Goal: Transaction & Acquisition: Purchase product/service

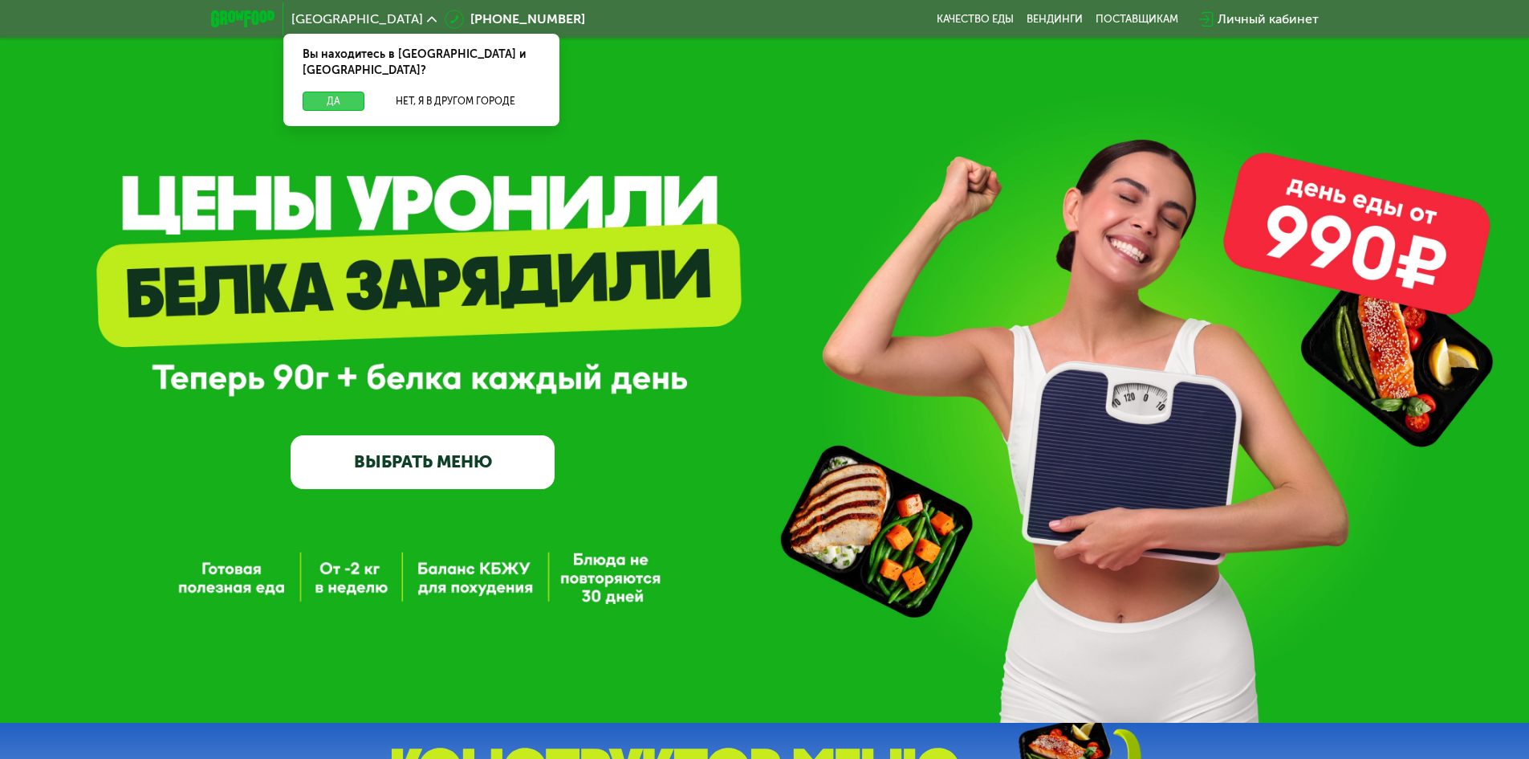
click at [339, 92] on button "Да" at bounding box center [334, 101] width 62 height 19
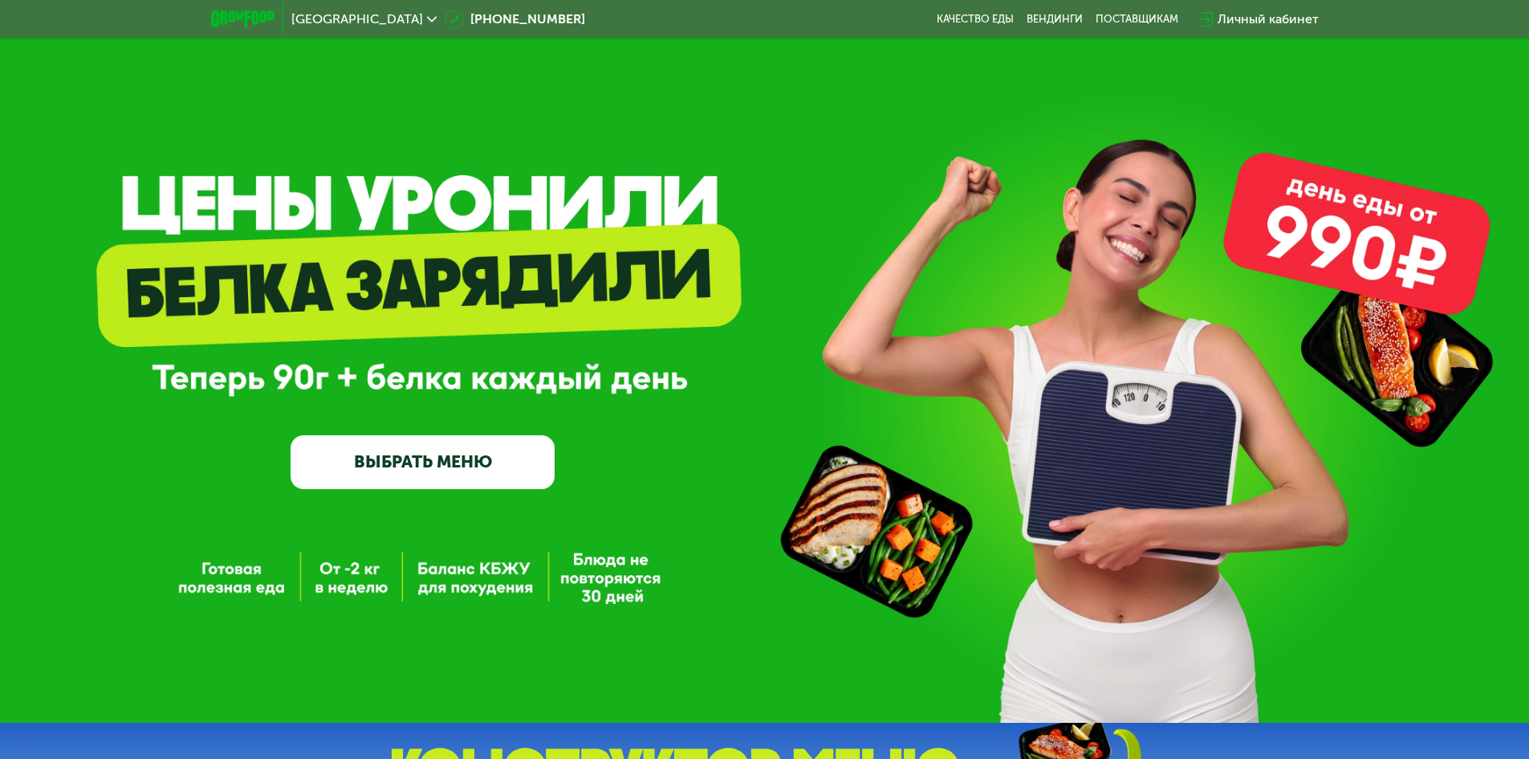
click at [426, 459] on link "ВЫБРАТЬ МЕНЮ" at bounding box center [423, 461] width 264 height 53
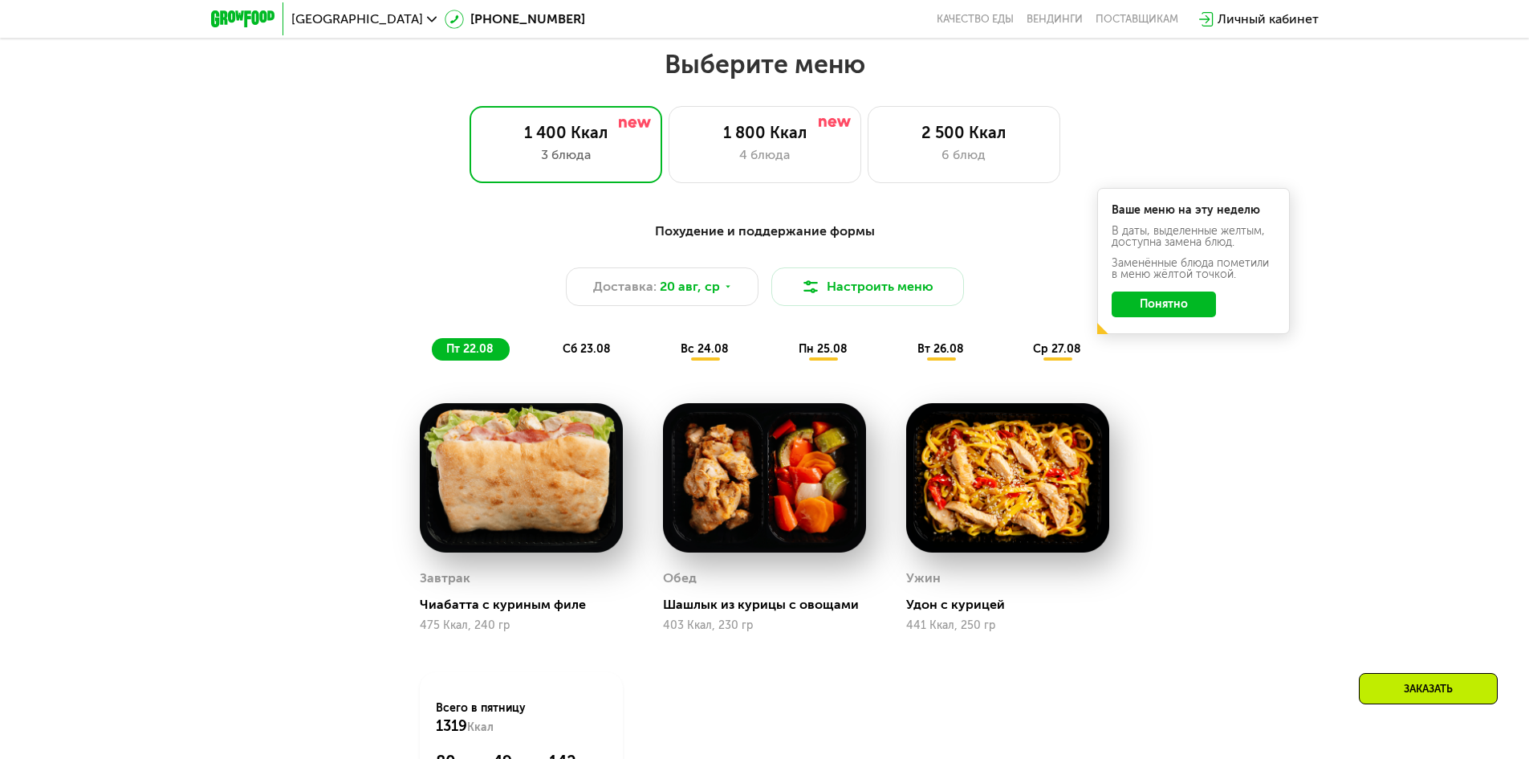
scroll to position [867, 0]
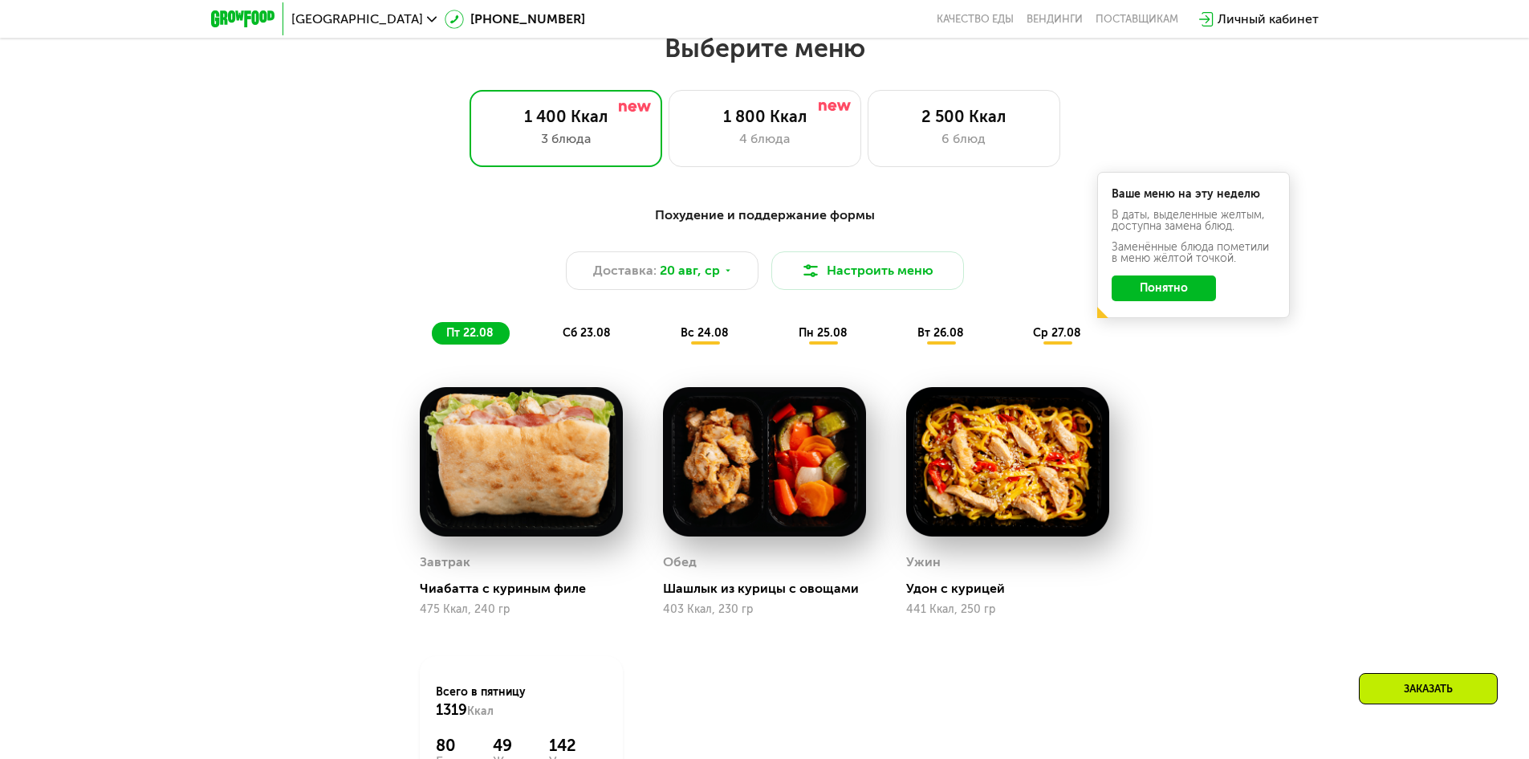
click at [1158, 288] on button "Понятно" at bounding box center [1164, 288] width 104 height 26
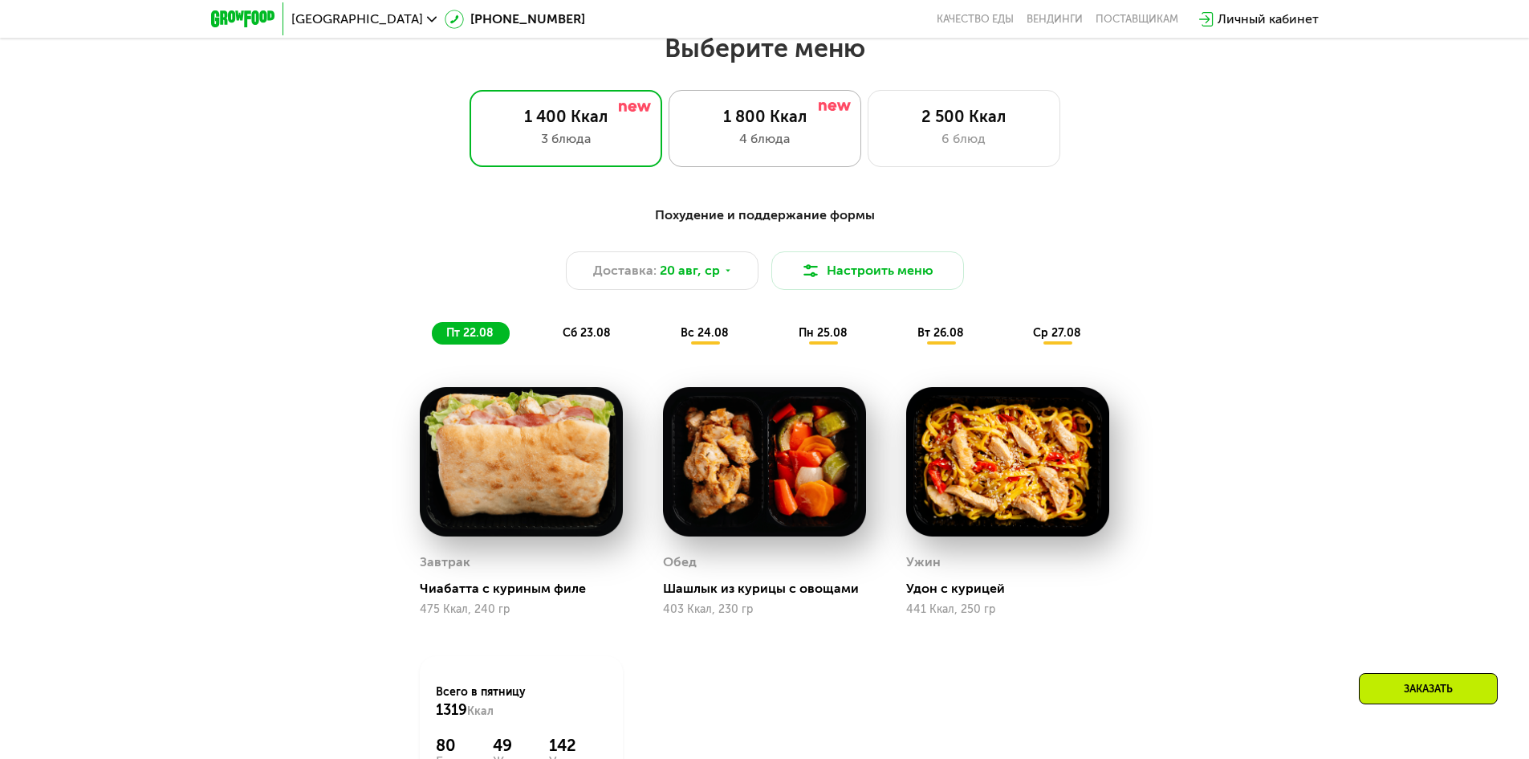
click at [766, 120] on div "1 800 Ккал" at bounding box center [765, 116] width 159 height 19
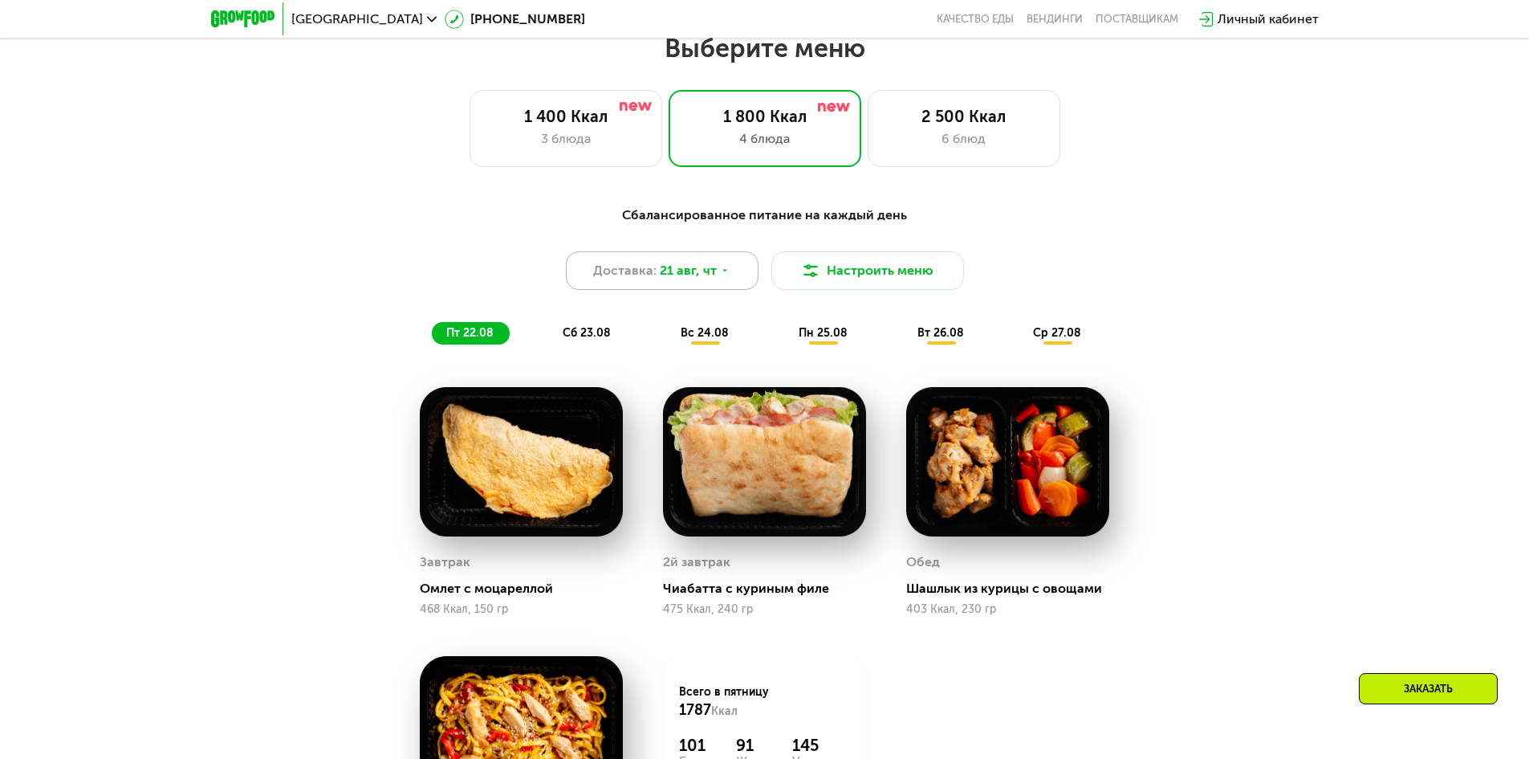
click at [725, 275] on icon at bounding box center [725, 271] width 10 height 10
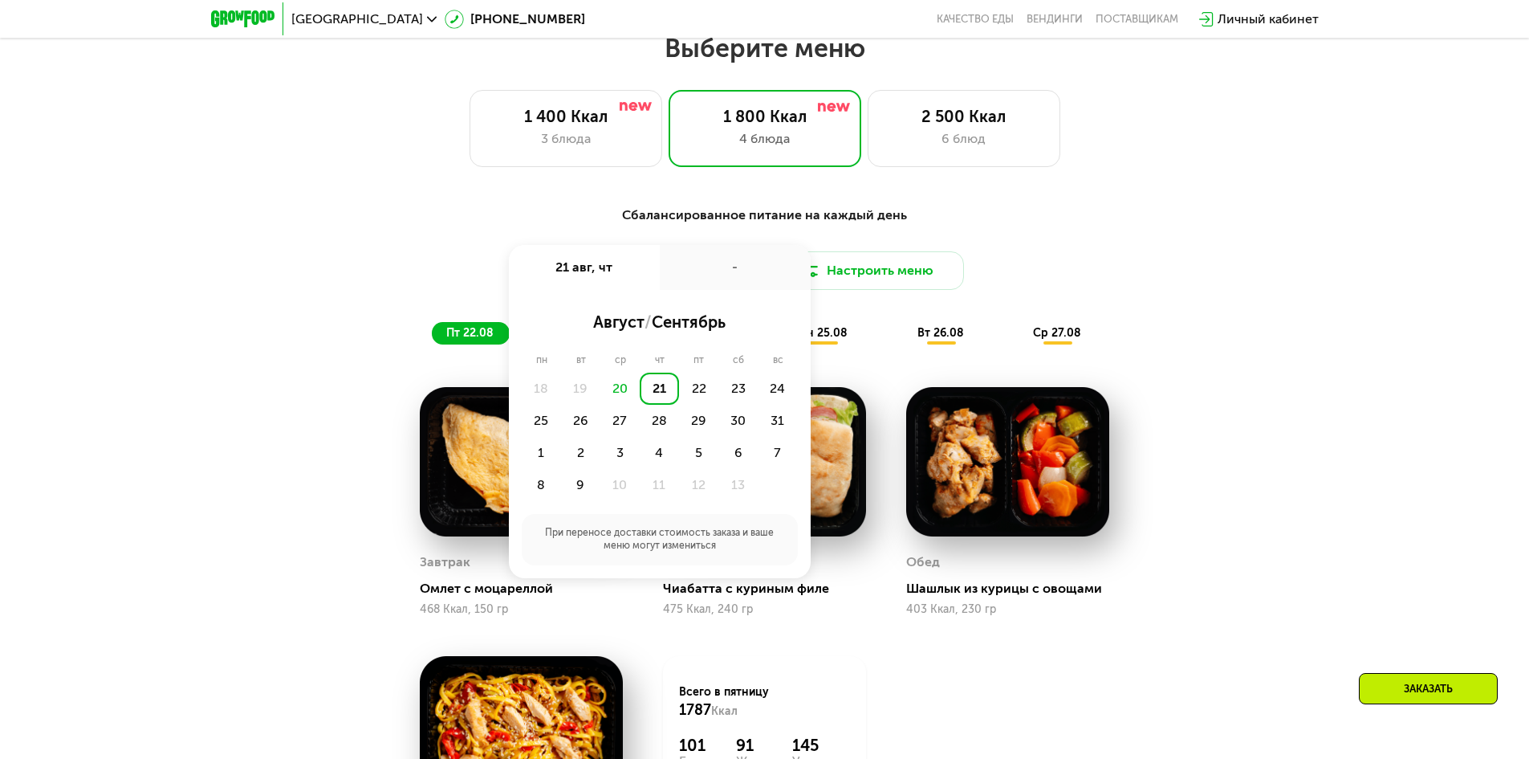
click at [725, 278] on div "-" at bounding box center [735, 267] width 151 height 45
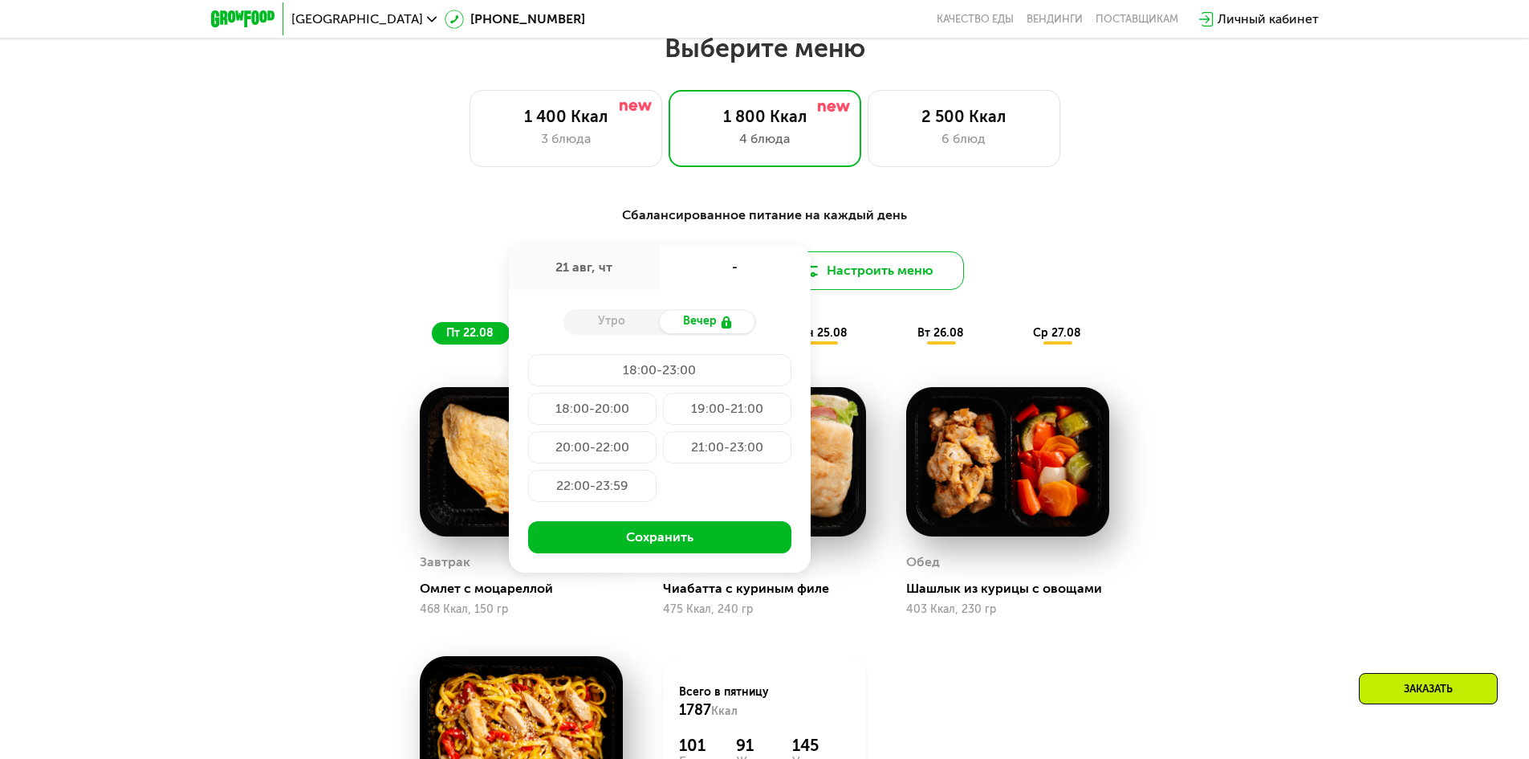
click at [873, 281] on button "Настроить меню" at bounding box center [868, 270] width 193 height 39
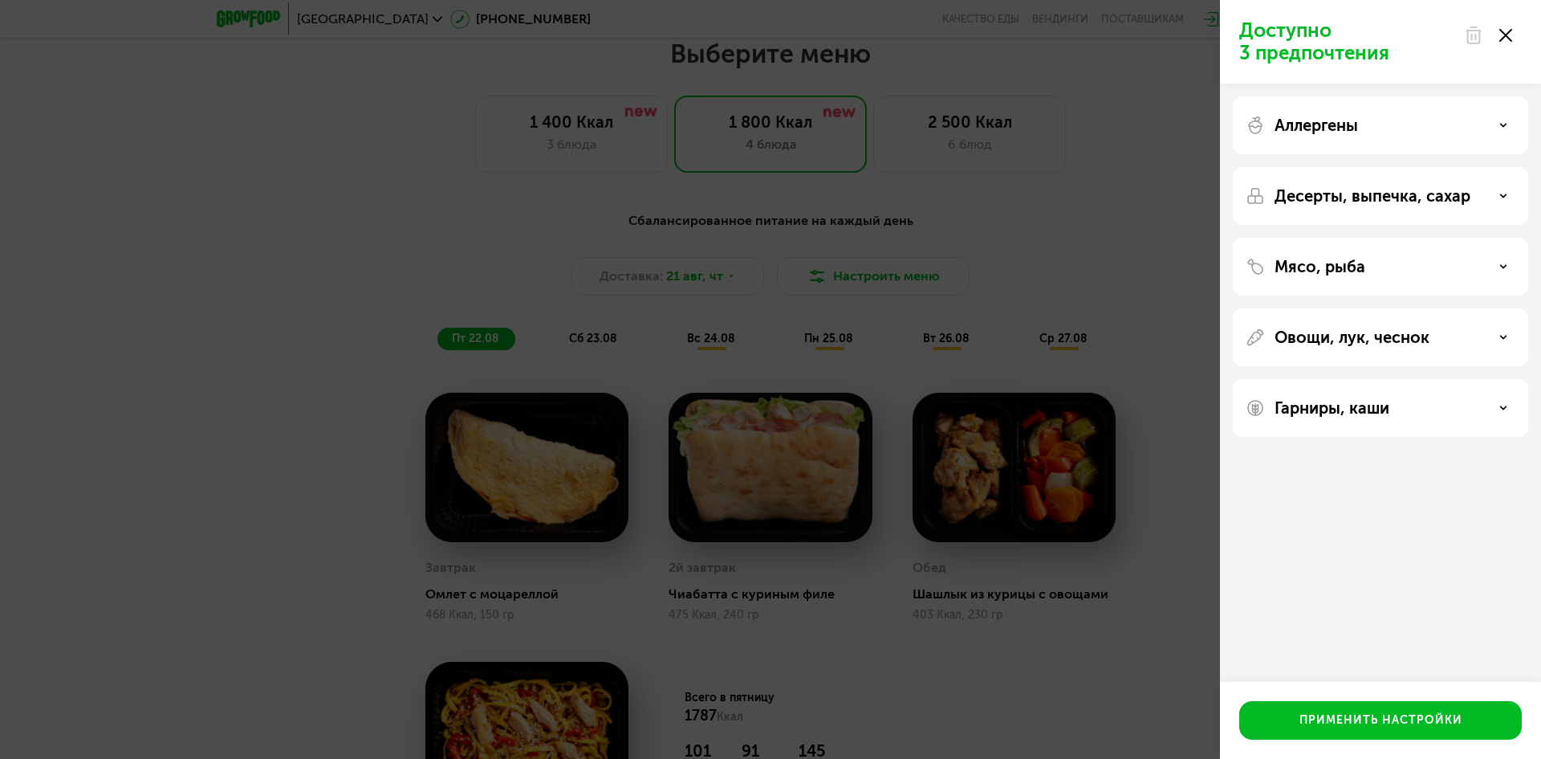
click at [1079, 279] on div "Доступно 3 предпочтения Аллергены Десерты, выпечка, сахар Мясо, рыба Овощи, лук…" at bounding box center [770, 379] width 1541 height 759
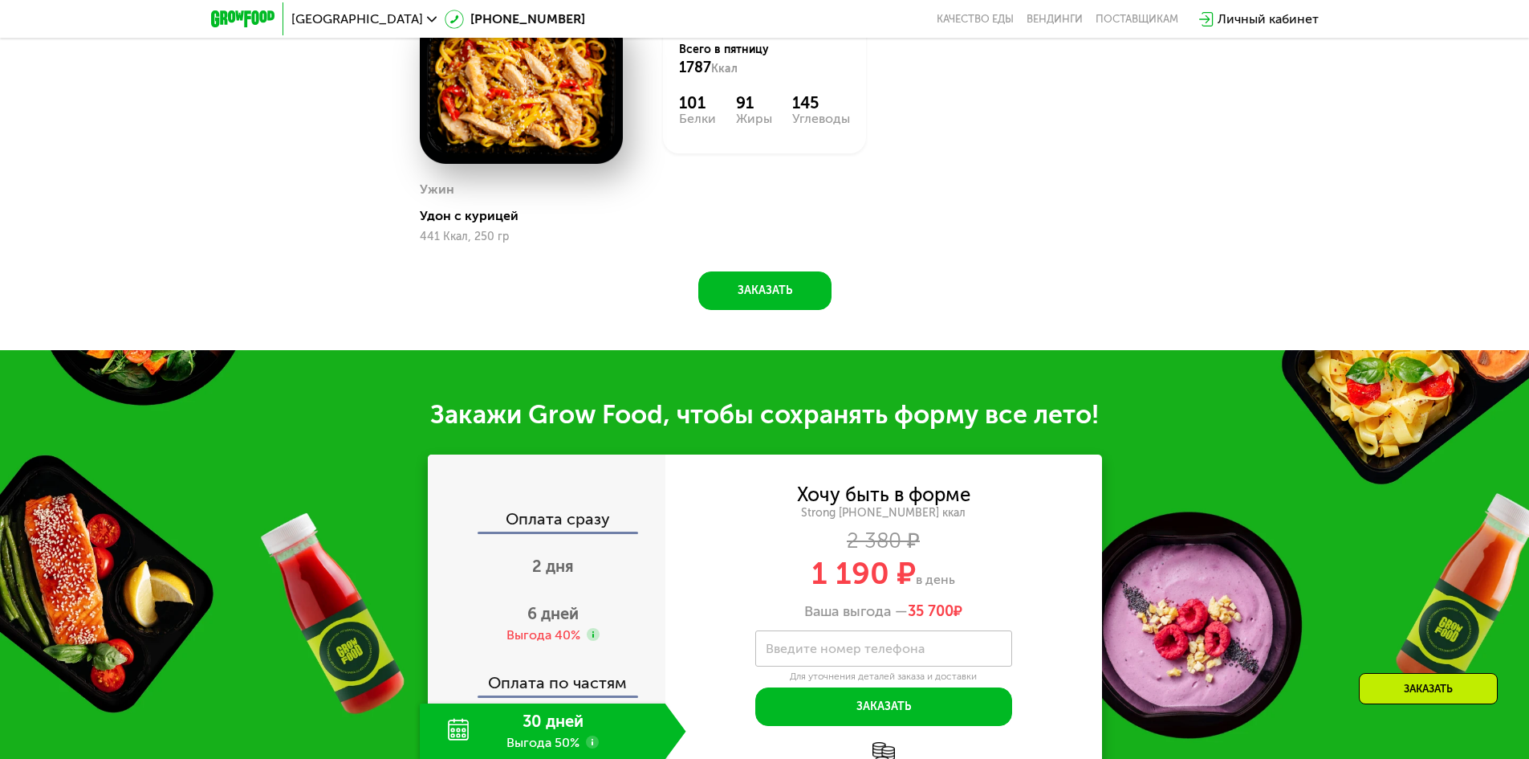
scroll to position [1670, 0]
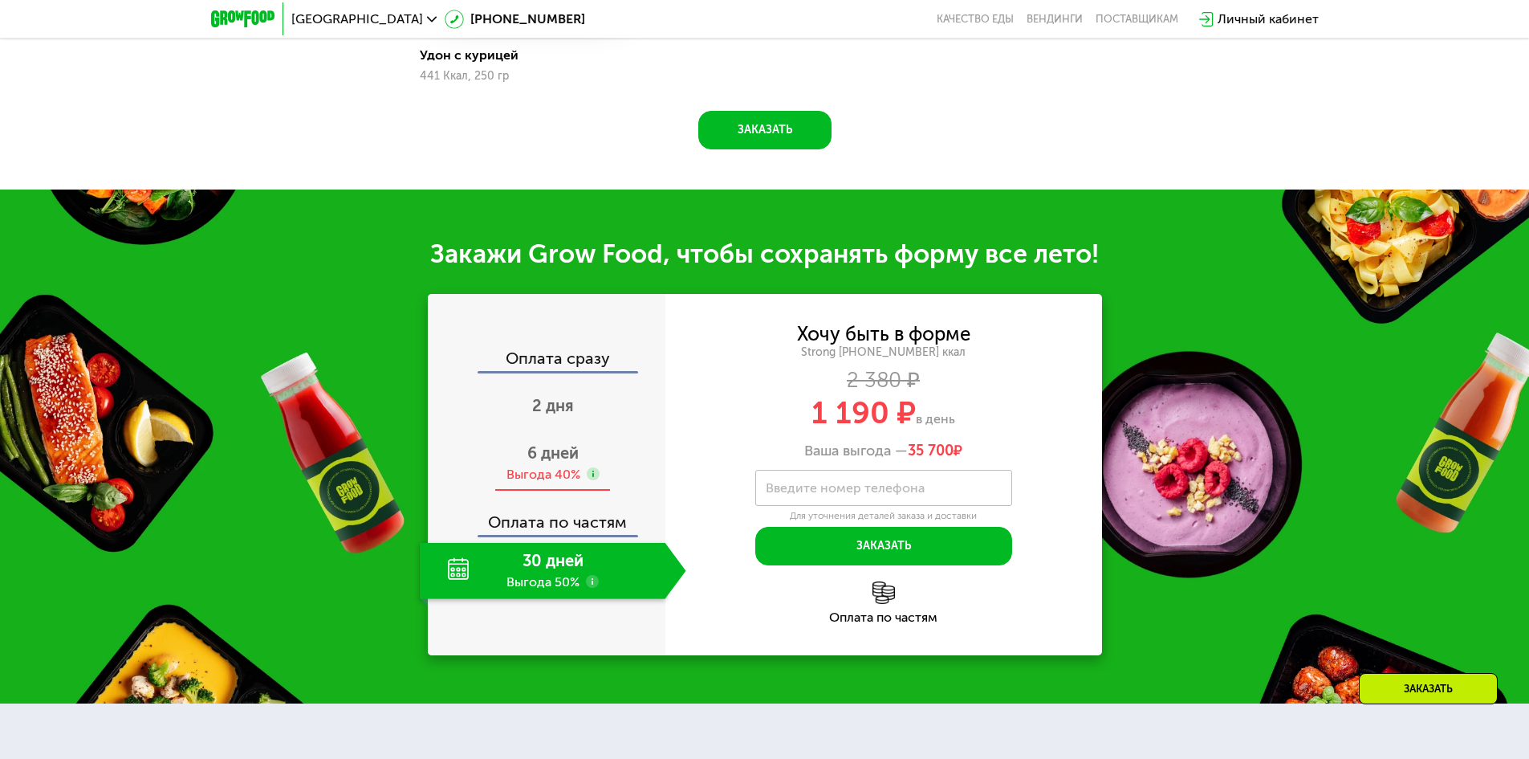
click at [557, 470] on div "6 дней Выгода 40%" at bounding box center [553, 463] width 267 height 56
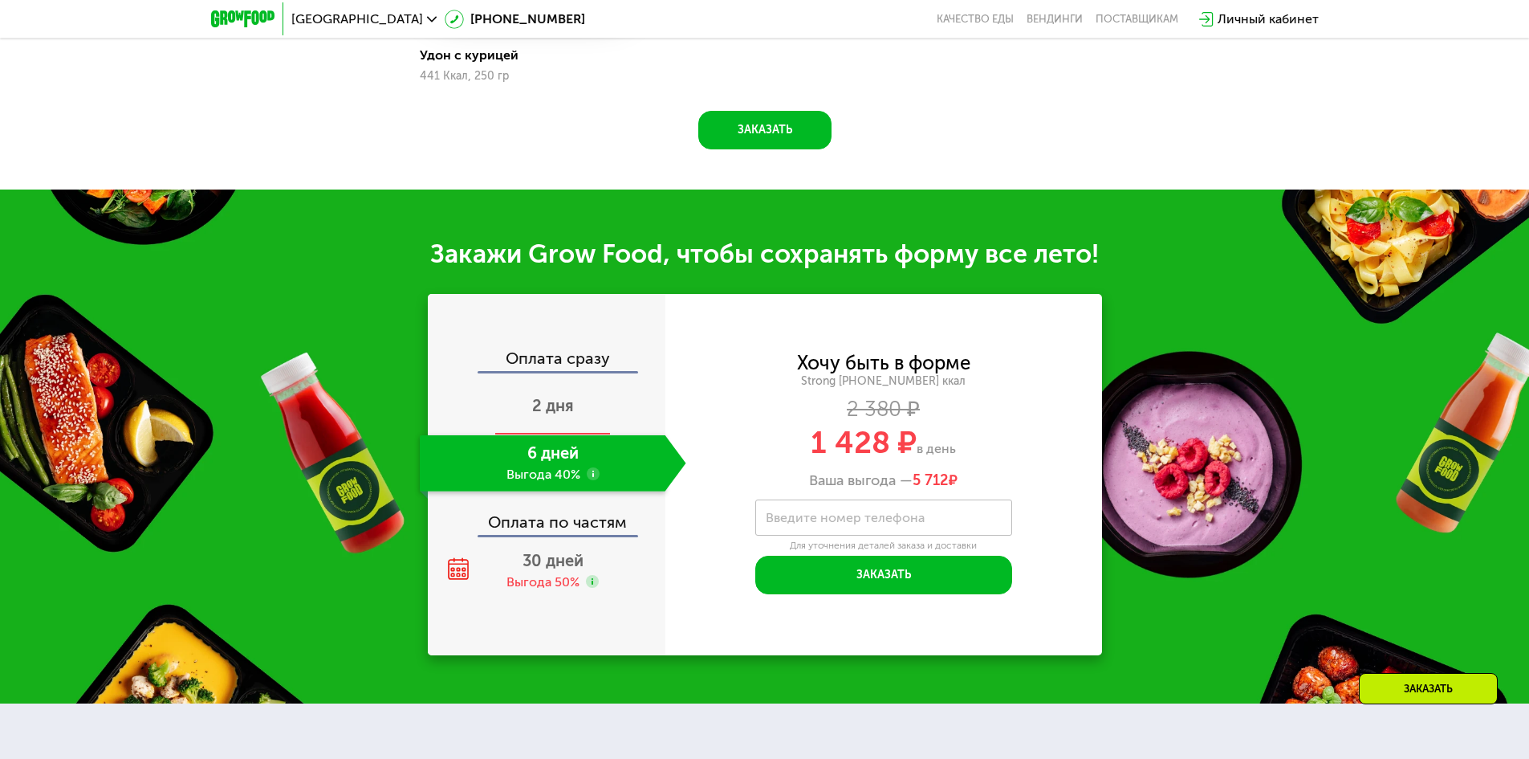
click at [554, 407] on span "2 дня" at bounding box center [553, 405] width 42 height 19
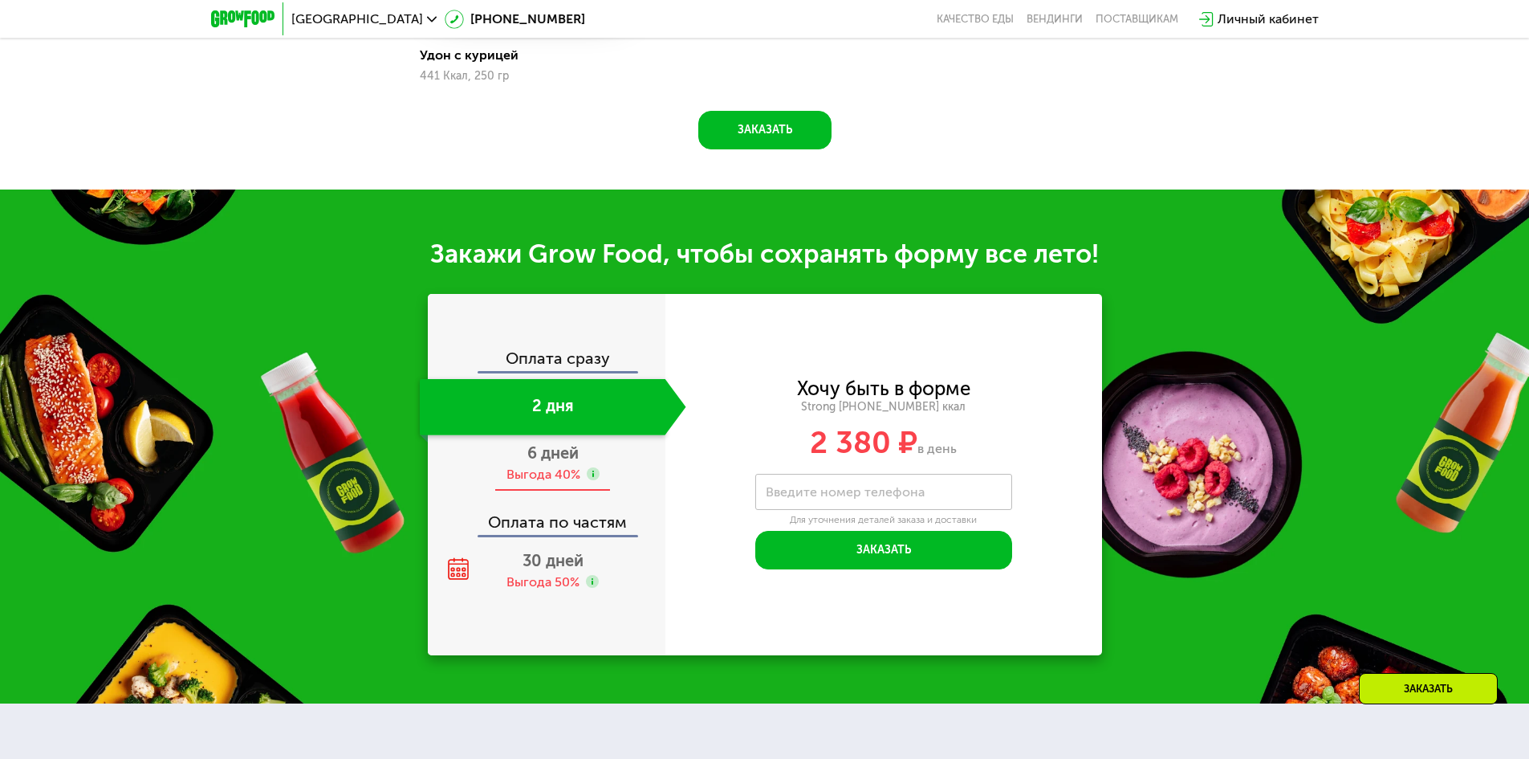
click at [546, 462] on span "6 дней" at bounding box center [552, 452] width 51 height 19
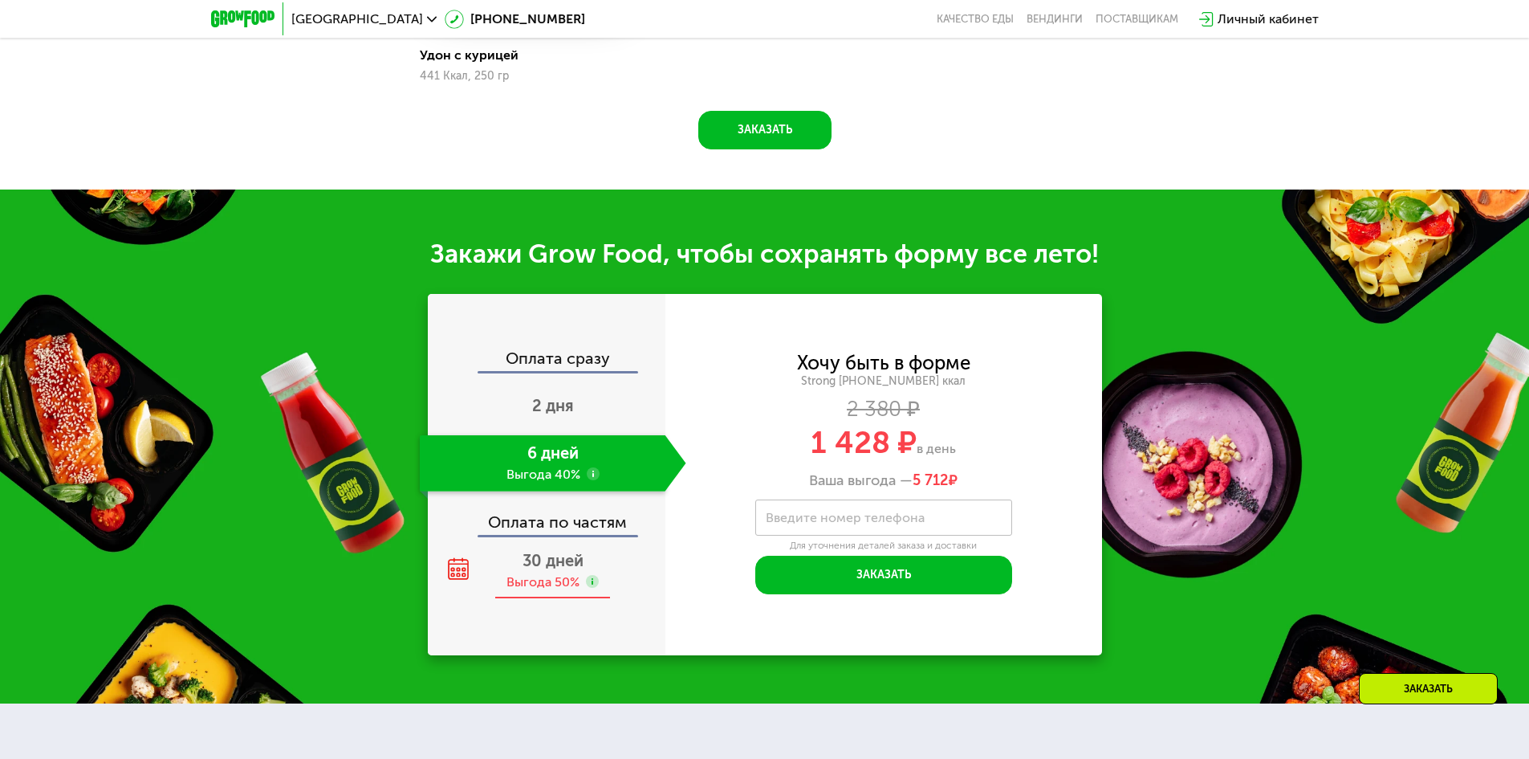
click at [530, 570] on span "30 дней" at bounding box center [553, 560] width 61 height 19
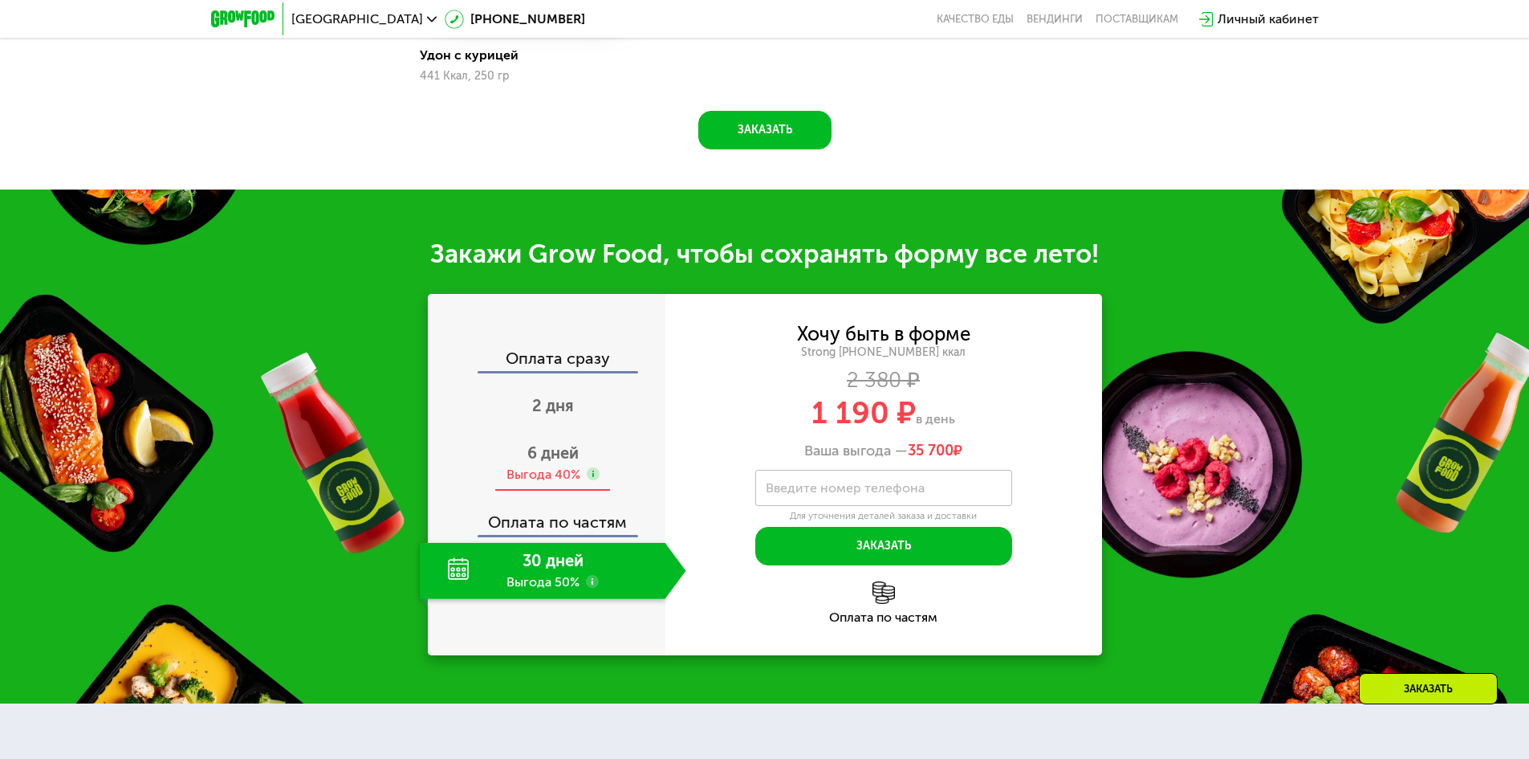
click at [549, 472] on div "Выгода 40%" at bounding box center [544, 475] width 74 height 18
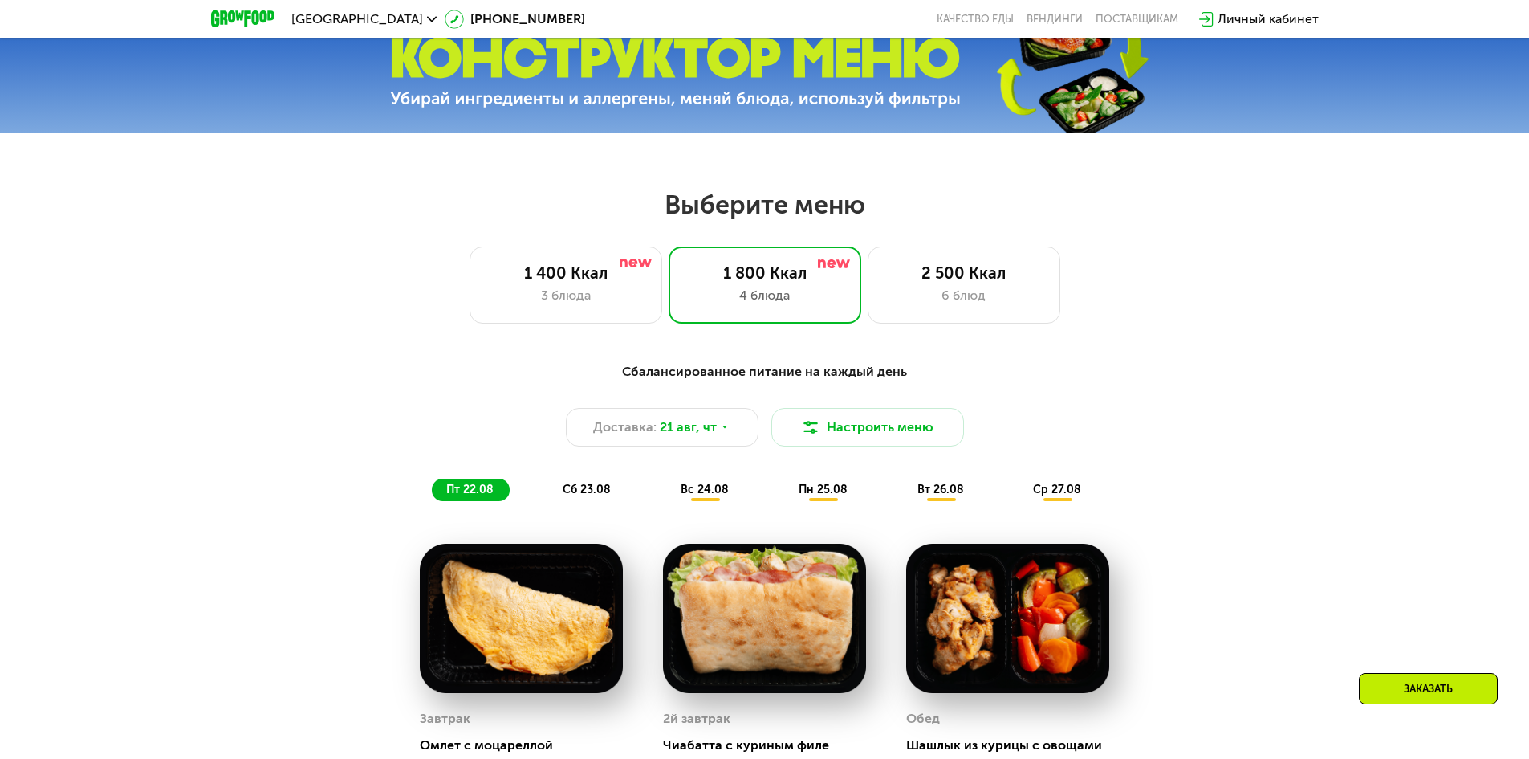
scroll to position [707, 0]
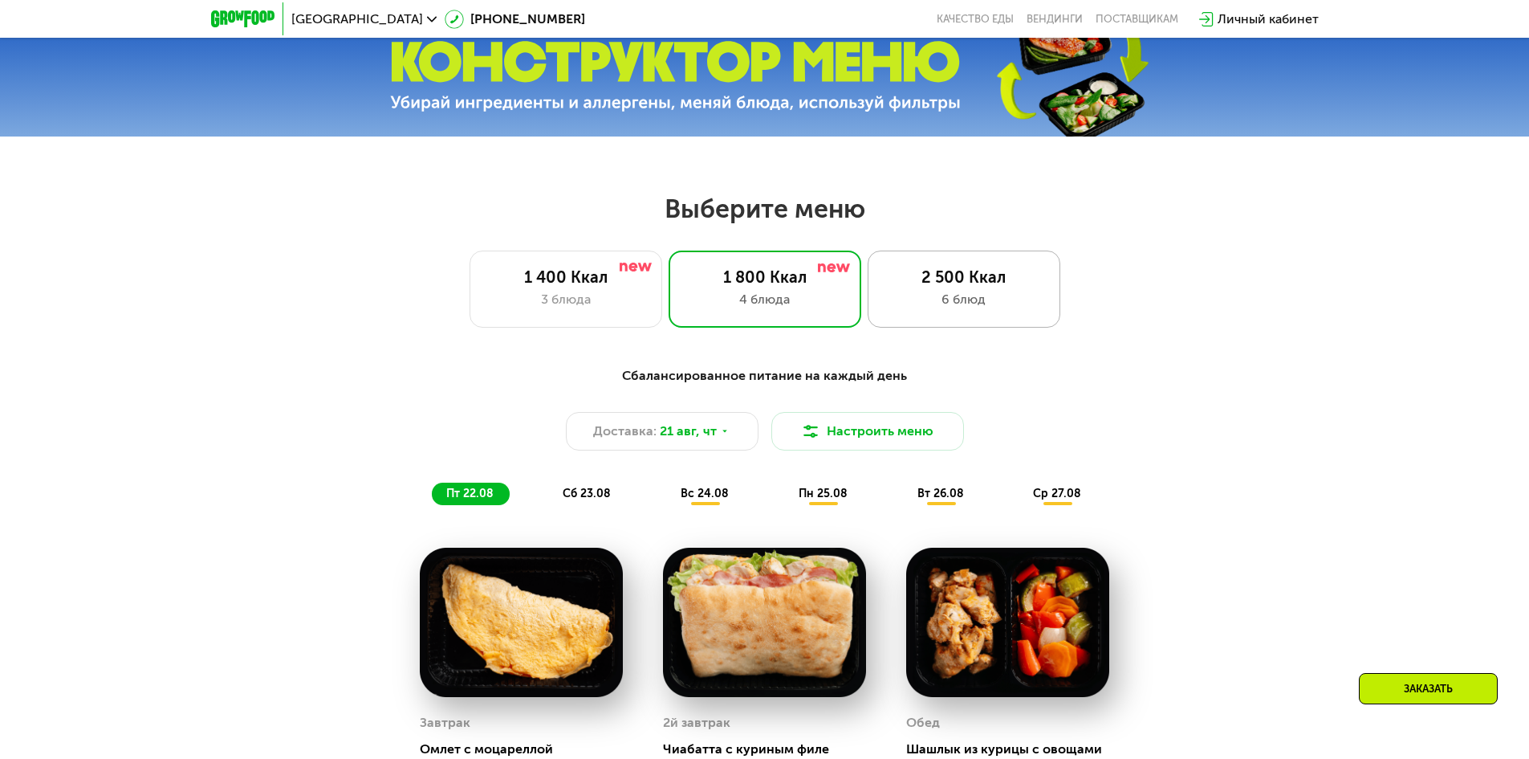
click at [932, 306] on div "6 блюд" at bounding box center [964, 299] width 159 height 19
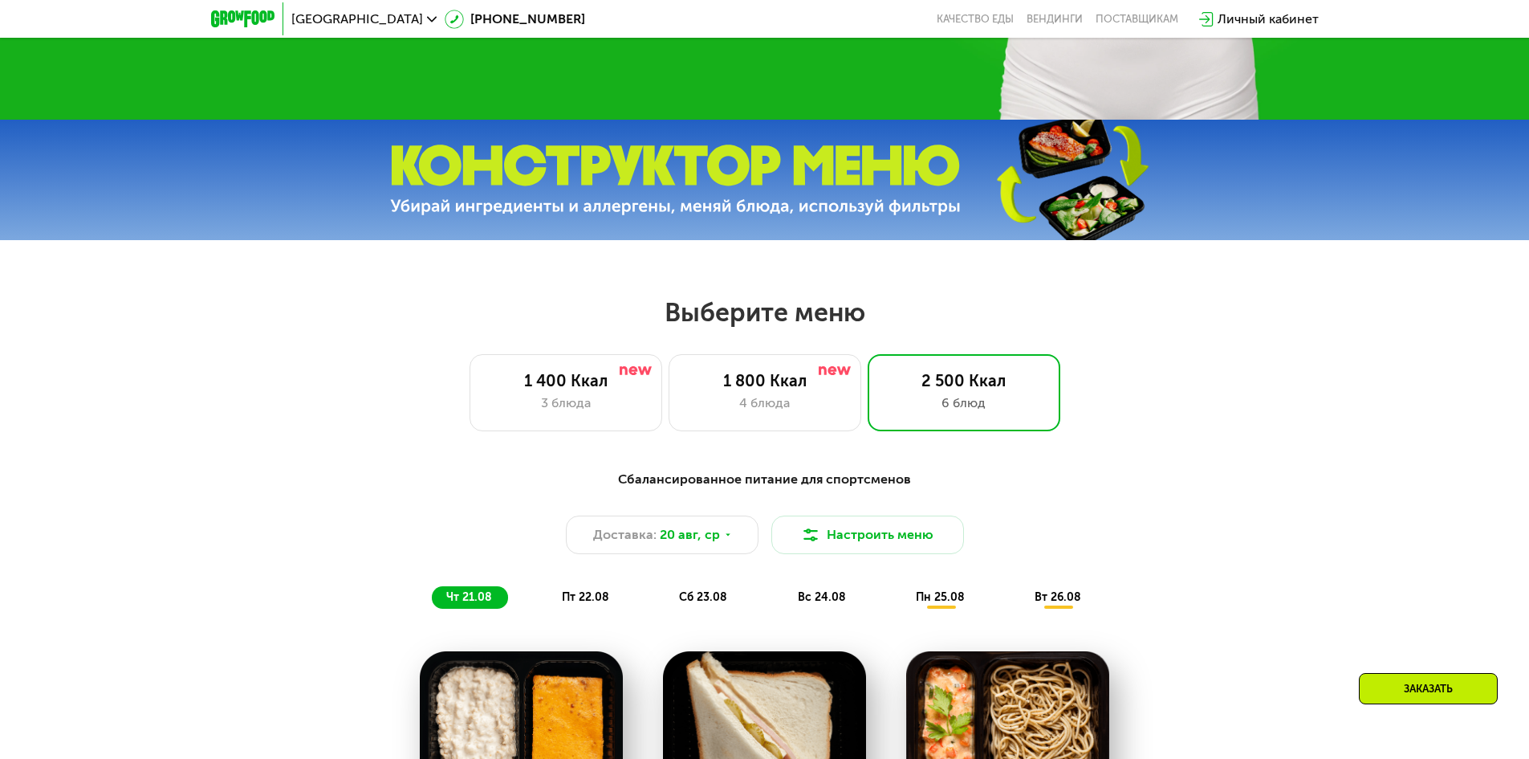
scroll to position [550, 0]
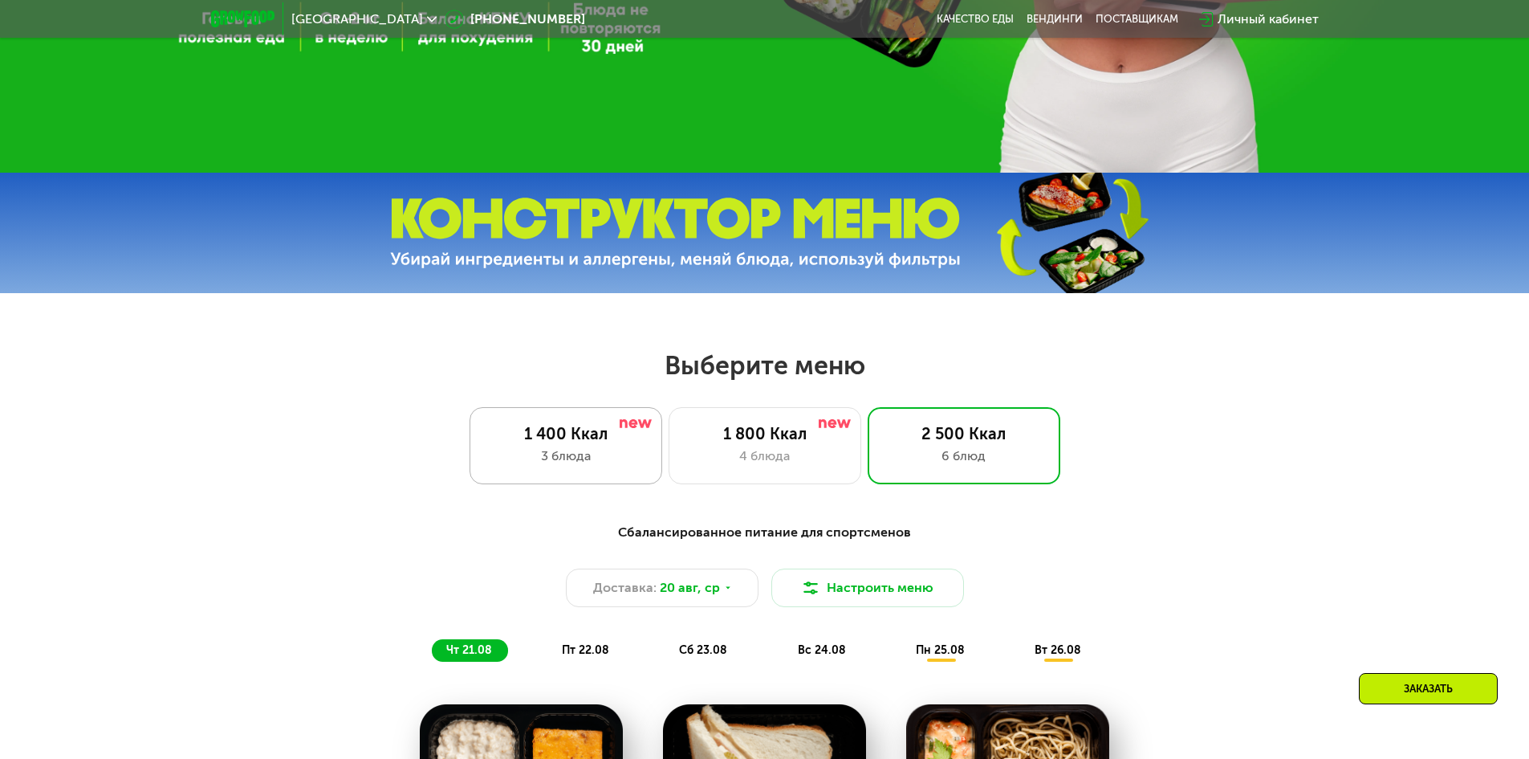
click at [669, 422] on div "1 400 Ккал 3 блюда" at bounding box center [765, 445] width 193 height 77
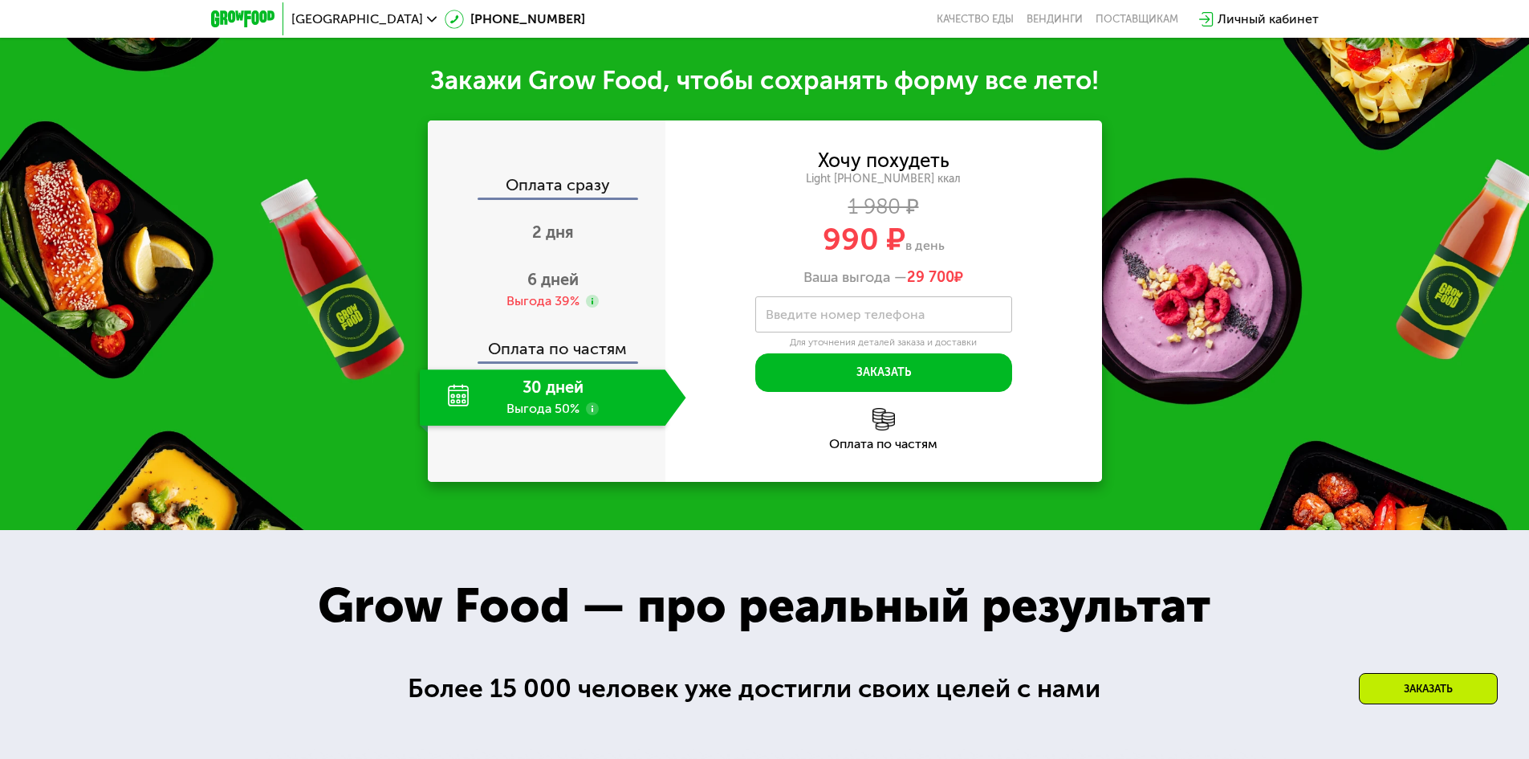
scroll to position [1754, 0]
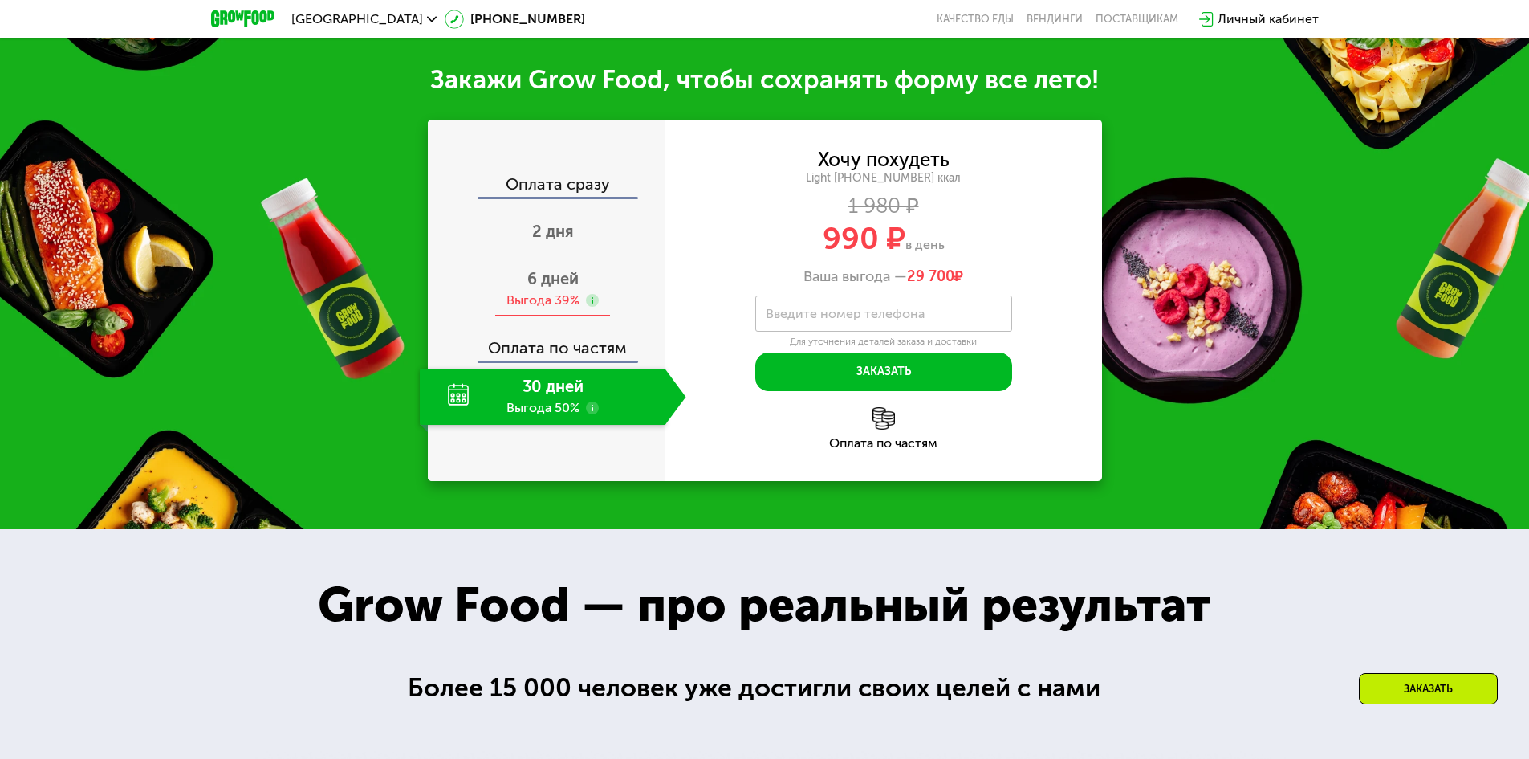
click at [562, 288] on span "6 дней" at bounding box center [552, 278] width 51 height 19
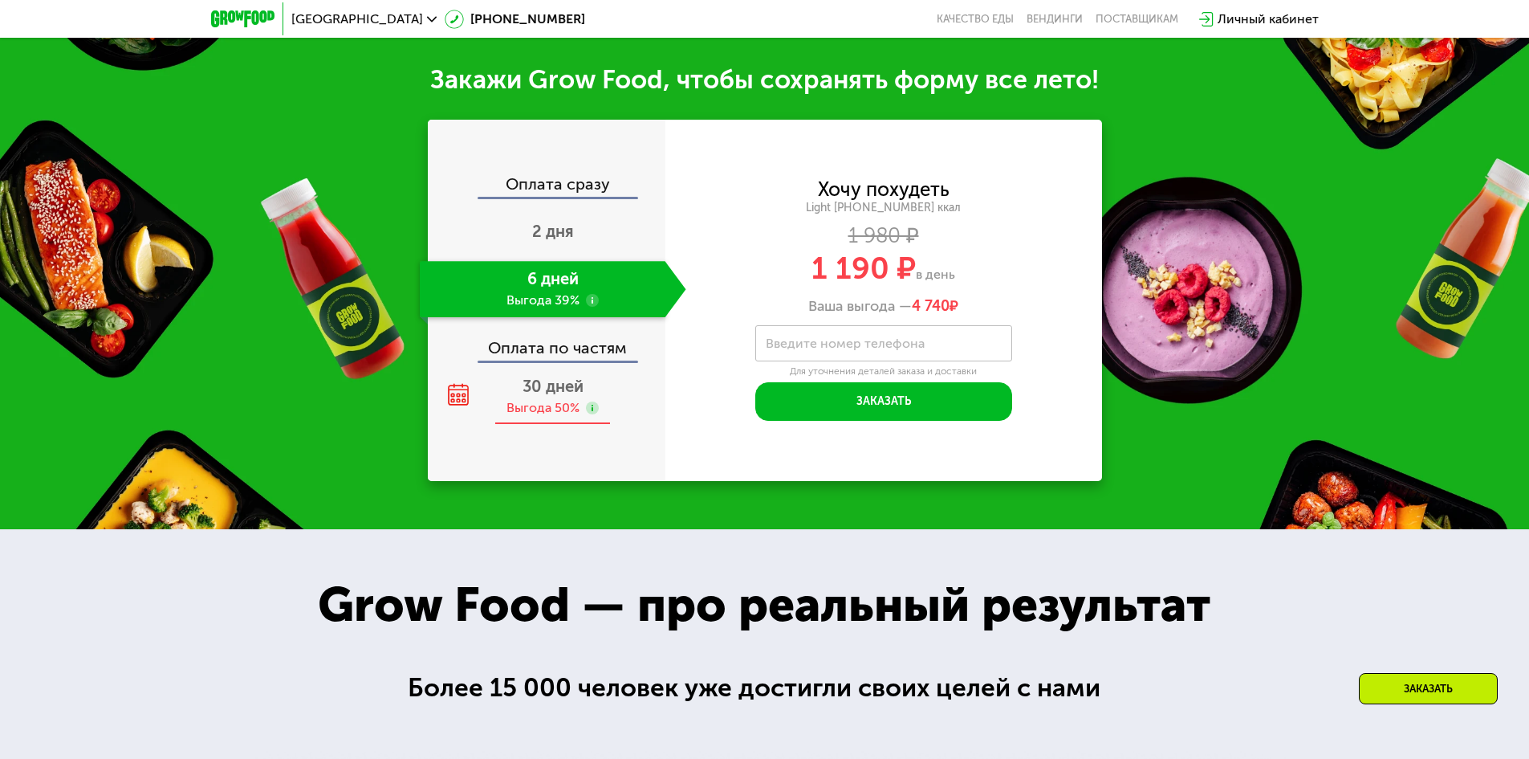
click at [544, 405] on div "Выгода 50%" at bounding box center [543, 408] width 73 height 18
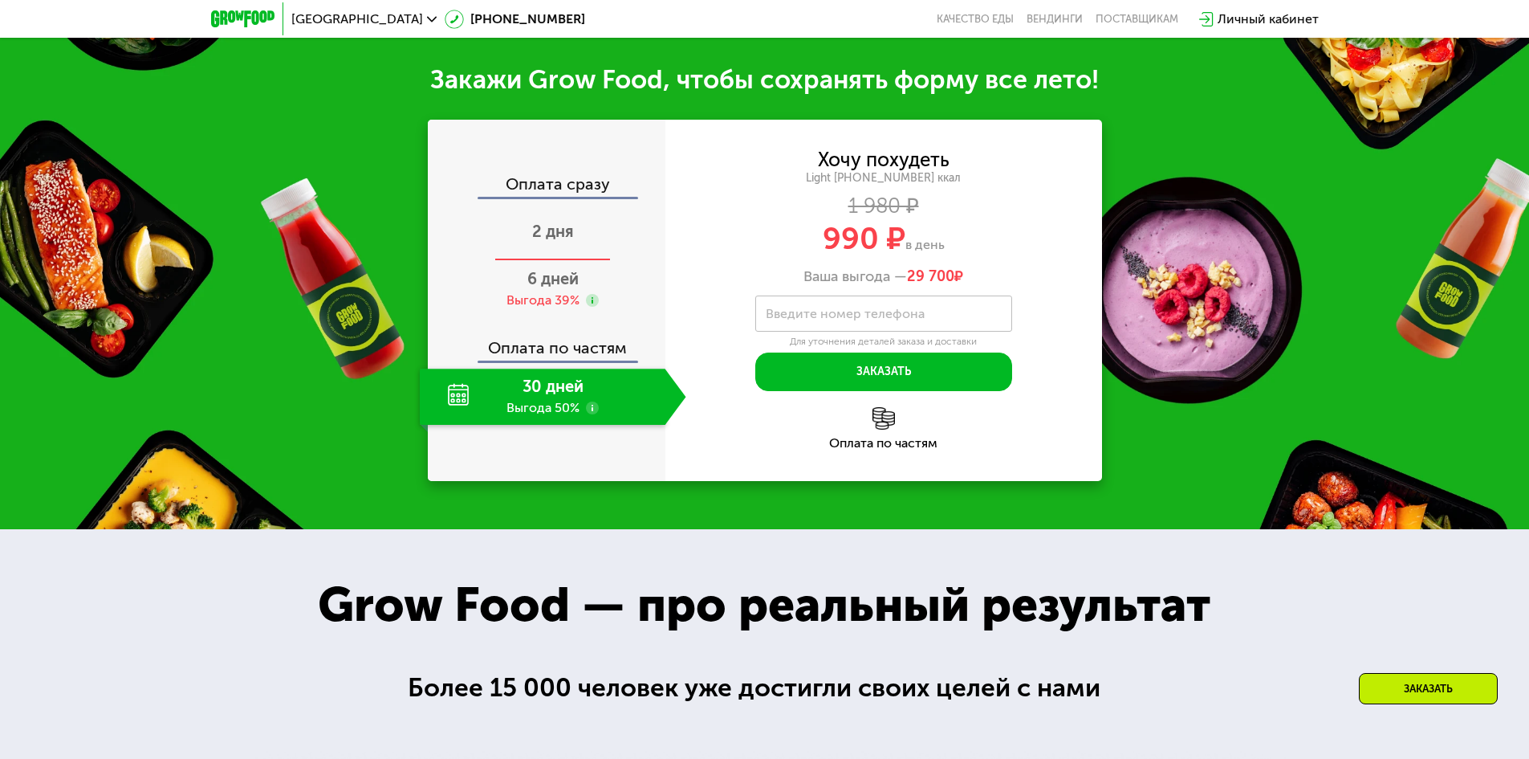
click at [556, 249] on div "2 дня" at bounding box center [553, 233] width 267 height 56
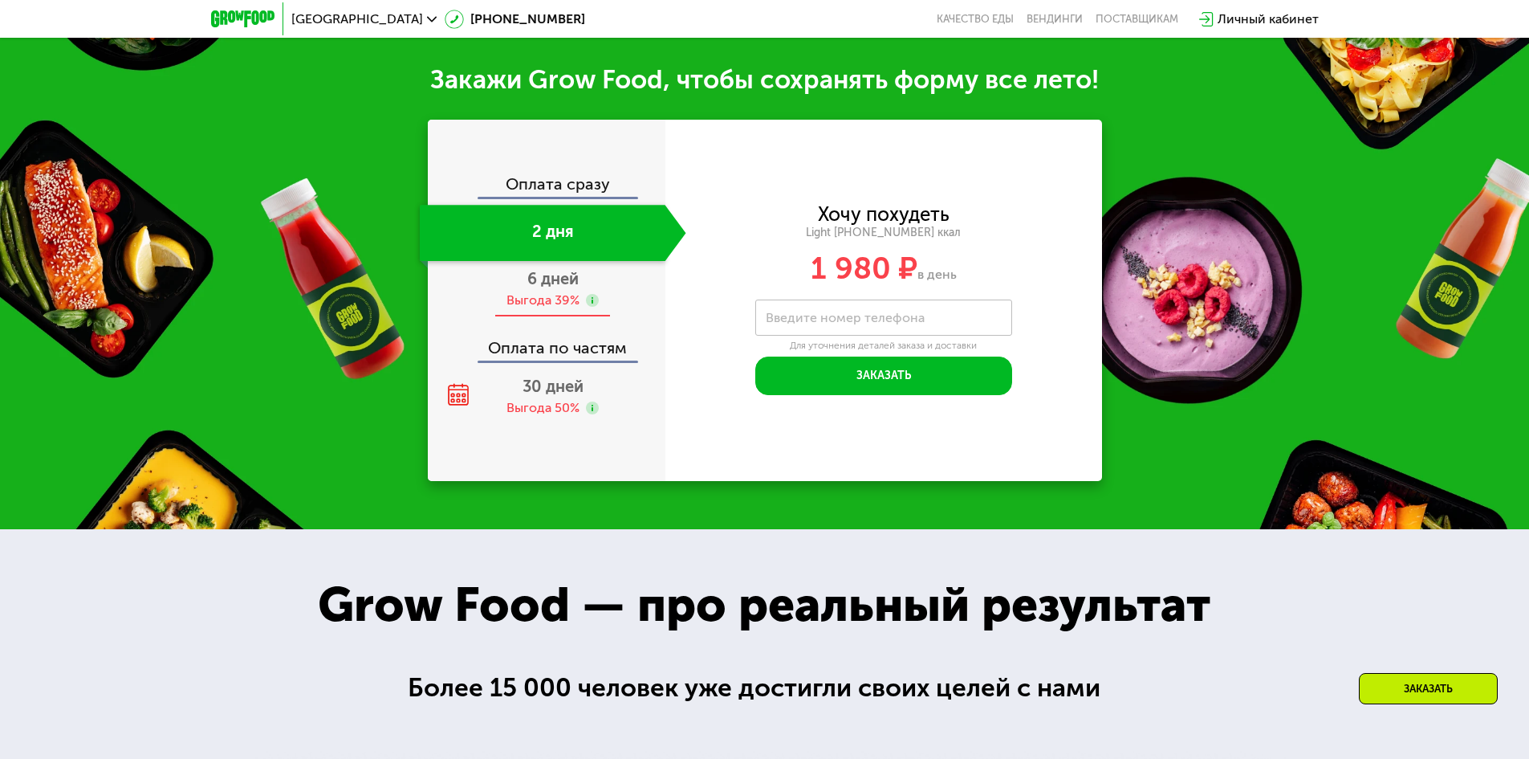
click at [553, 300] on div "Выгода 39%" at bounding box center [543, 300] width 73 height 18
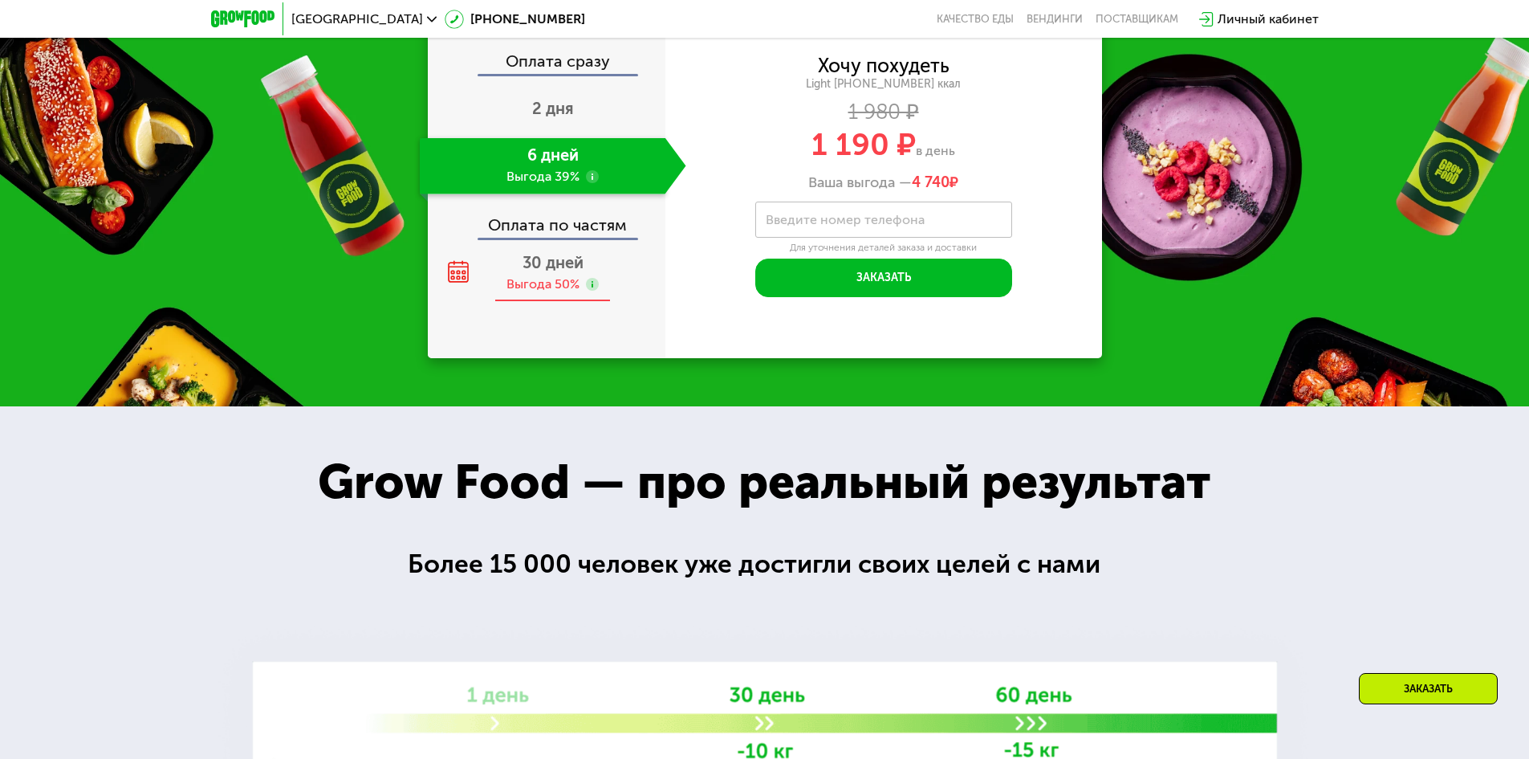
click at [533, 293] on div "Выгода 50%" at bounding box center [543, 284] width 73 height 18
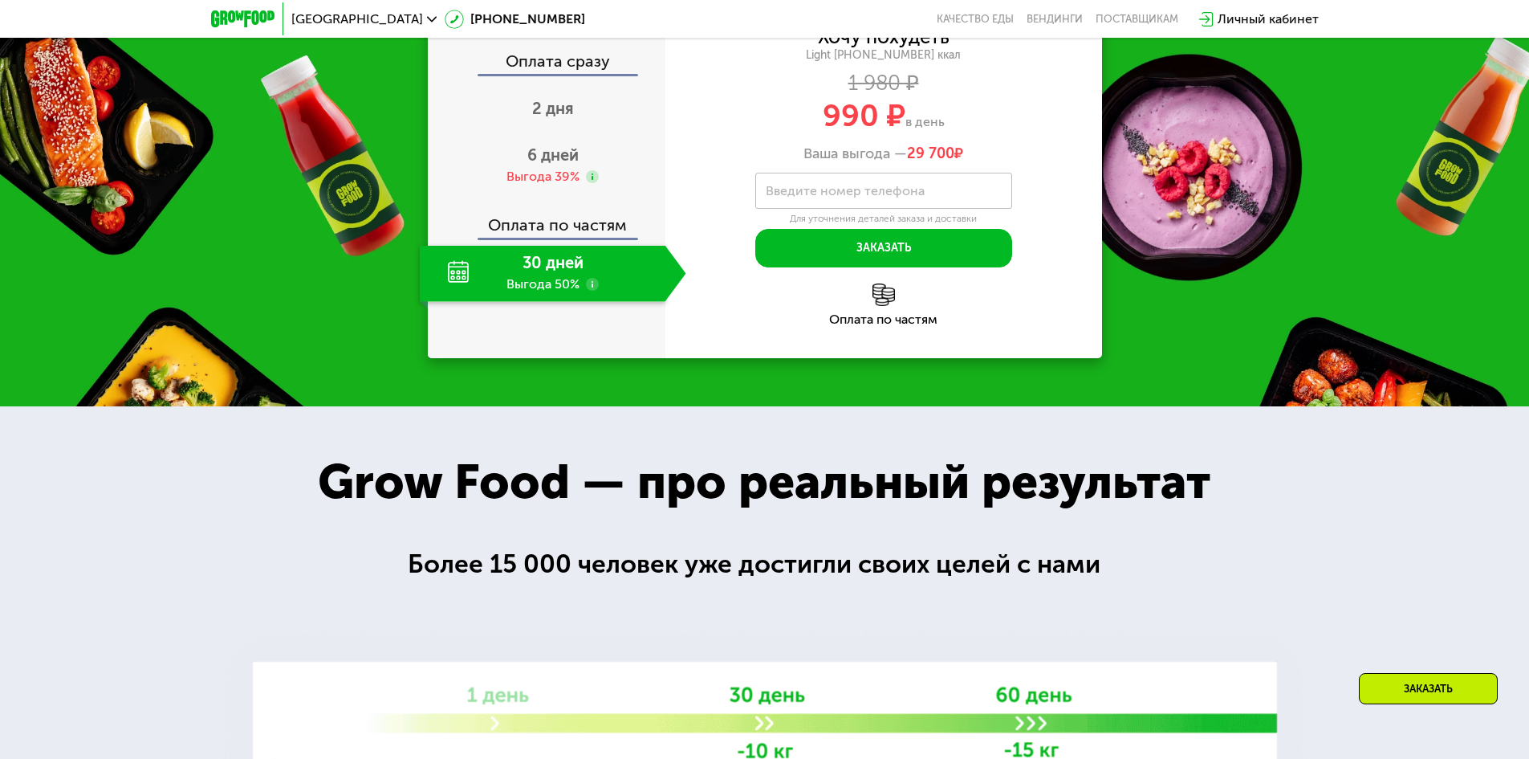
click at [556, 238] on div "Оплата по частям" at bounding box center [548, 219] width 236 height 37
click at [881, 306] on img at bounding box center [884, 294] width 22 height 22
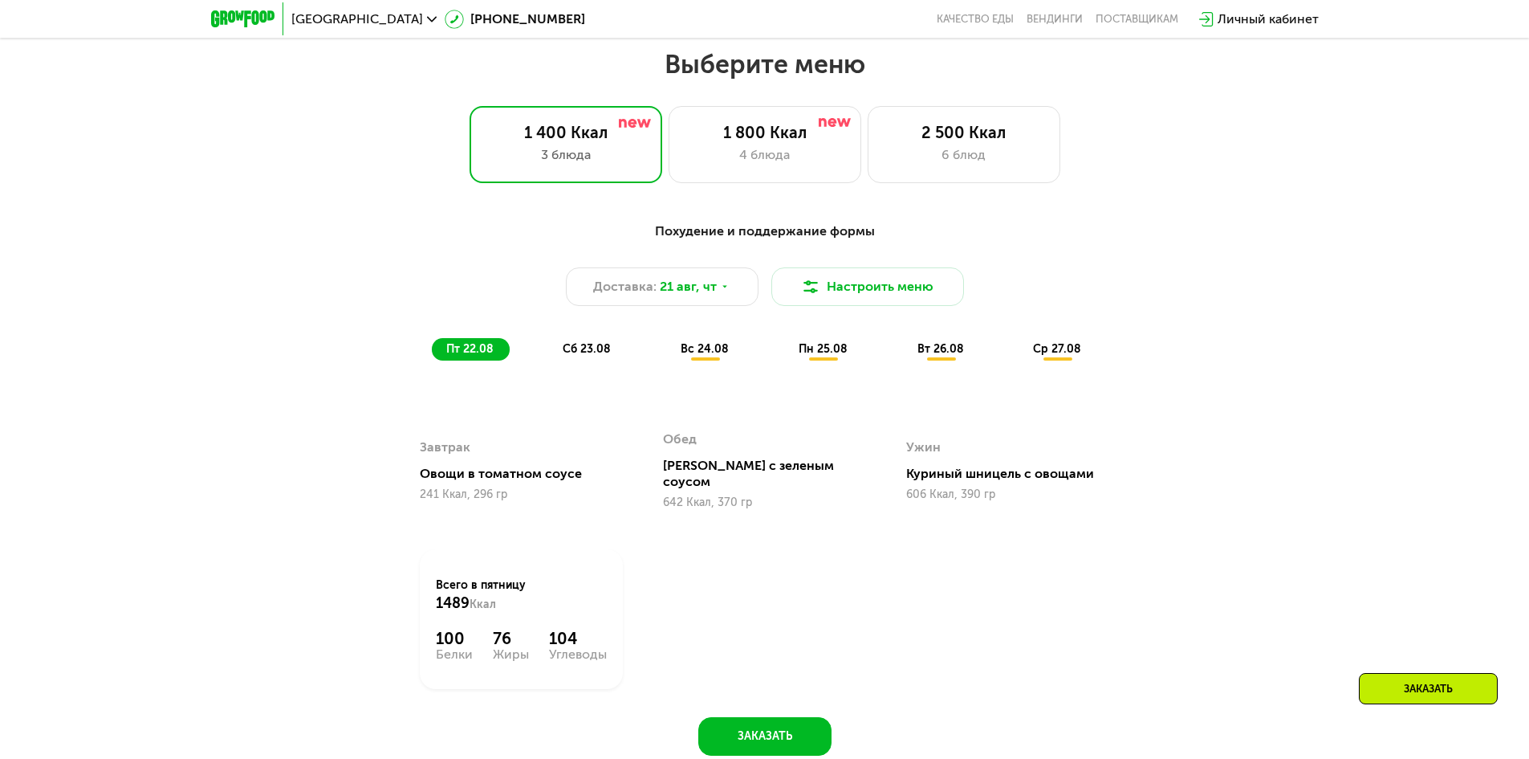
scroll to position [791, 0]
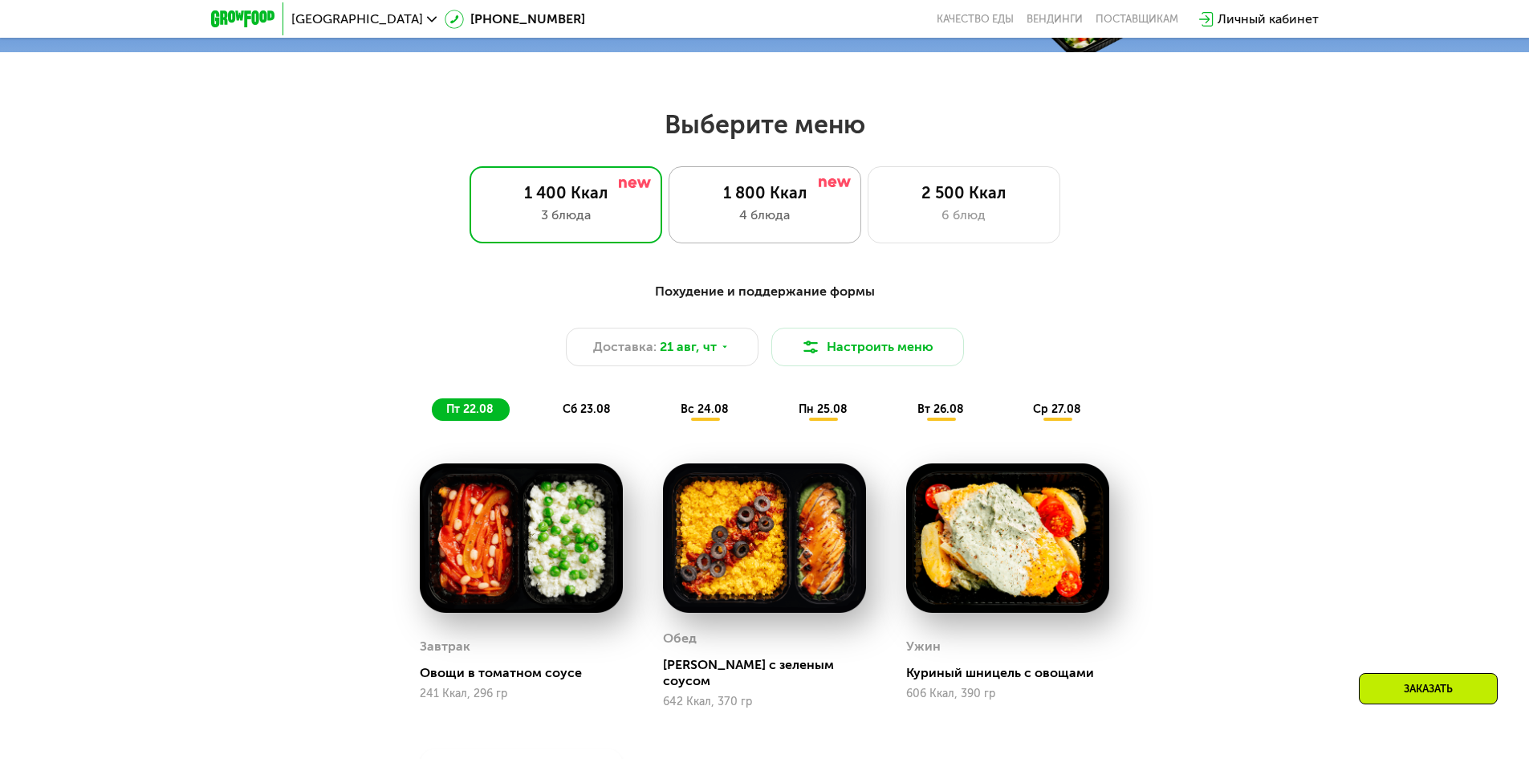
click at [713, 220] on div "4 блюда" at bounding box center [765, 215] width 159 height 19
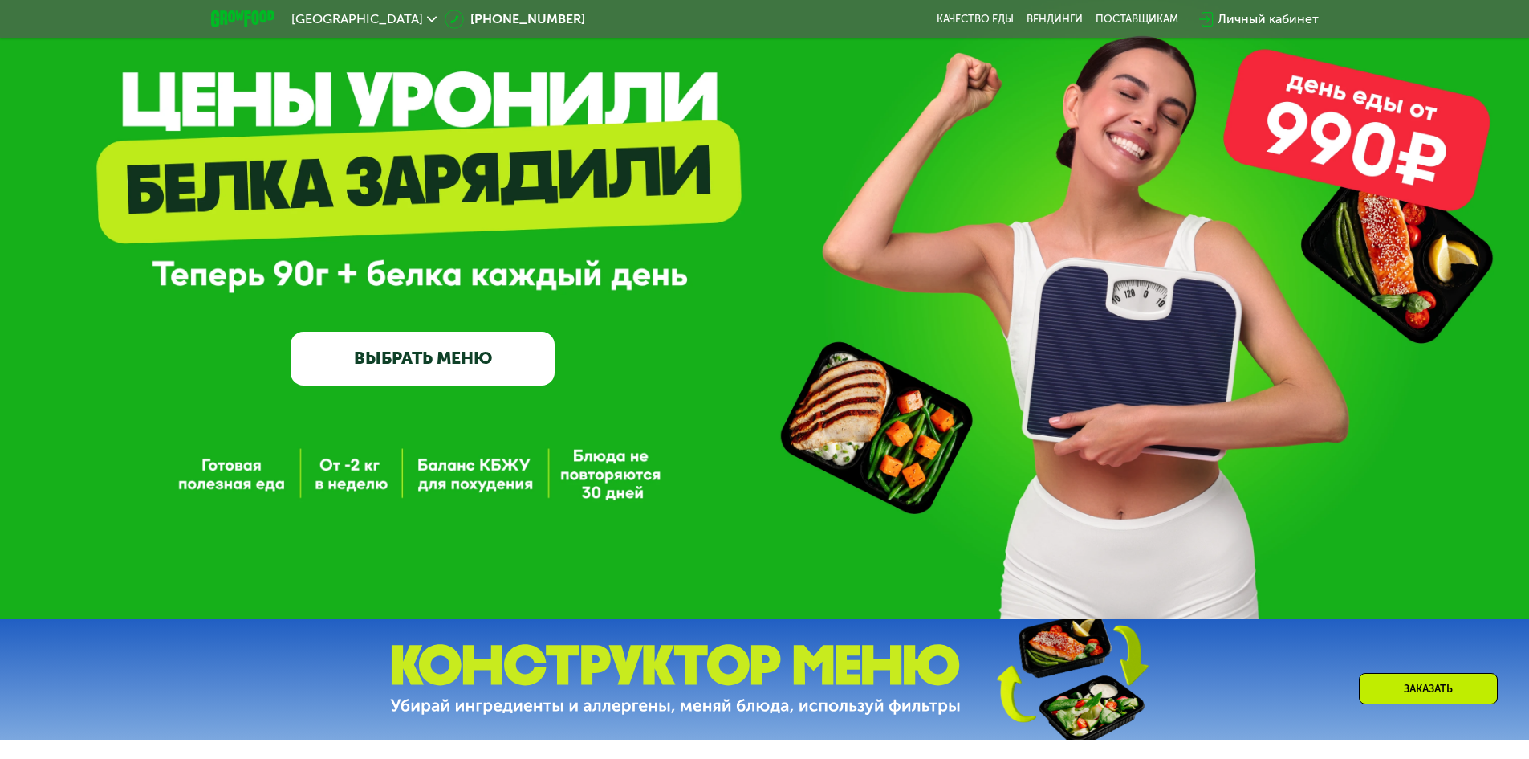
scroll to position [0, 0]
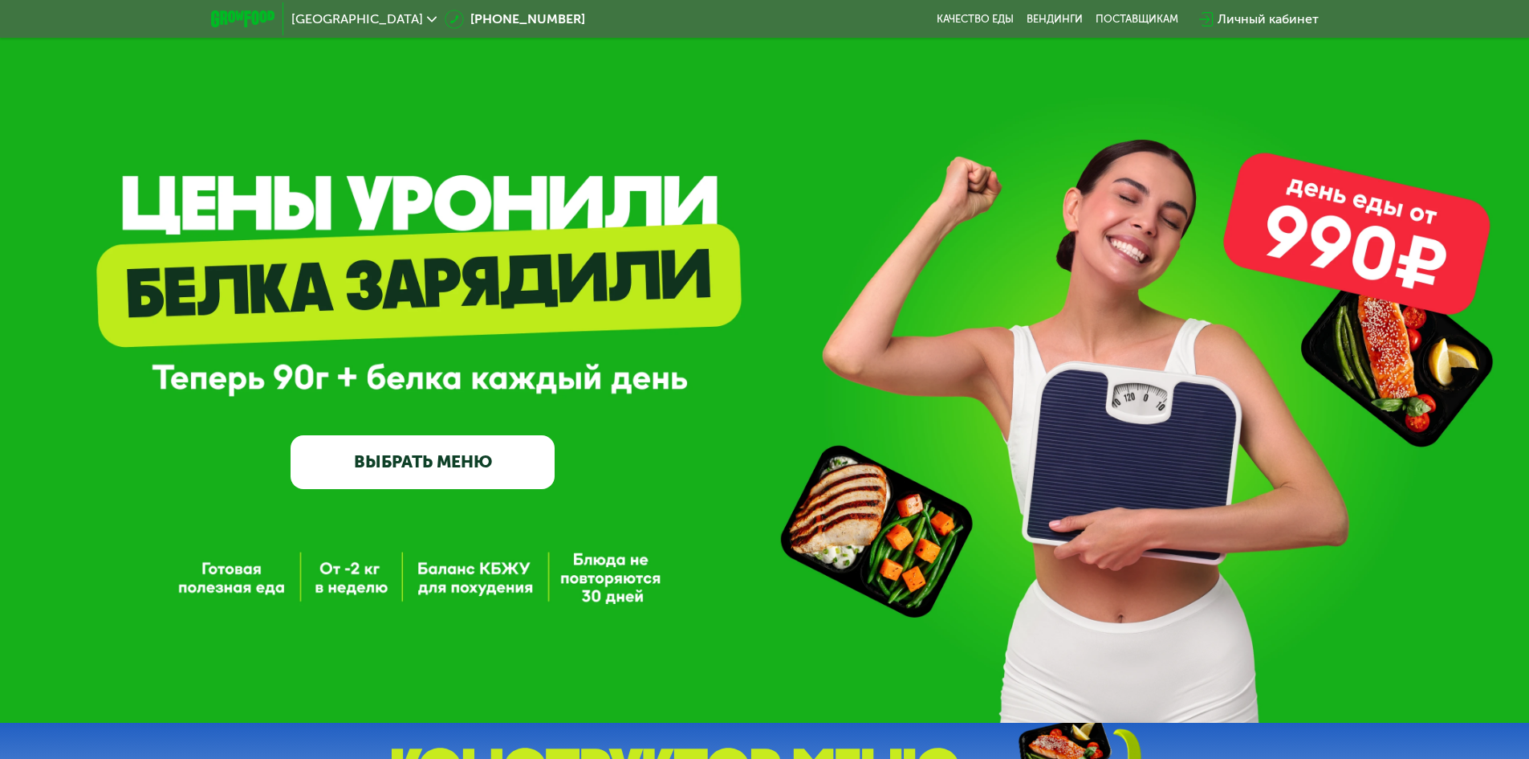
click at [454, 458] on link "ВЫБРАТЬ МЕНЮ" at bounding box center [423, 461] width 264 height 53
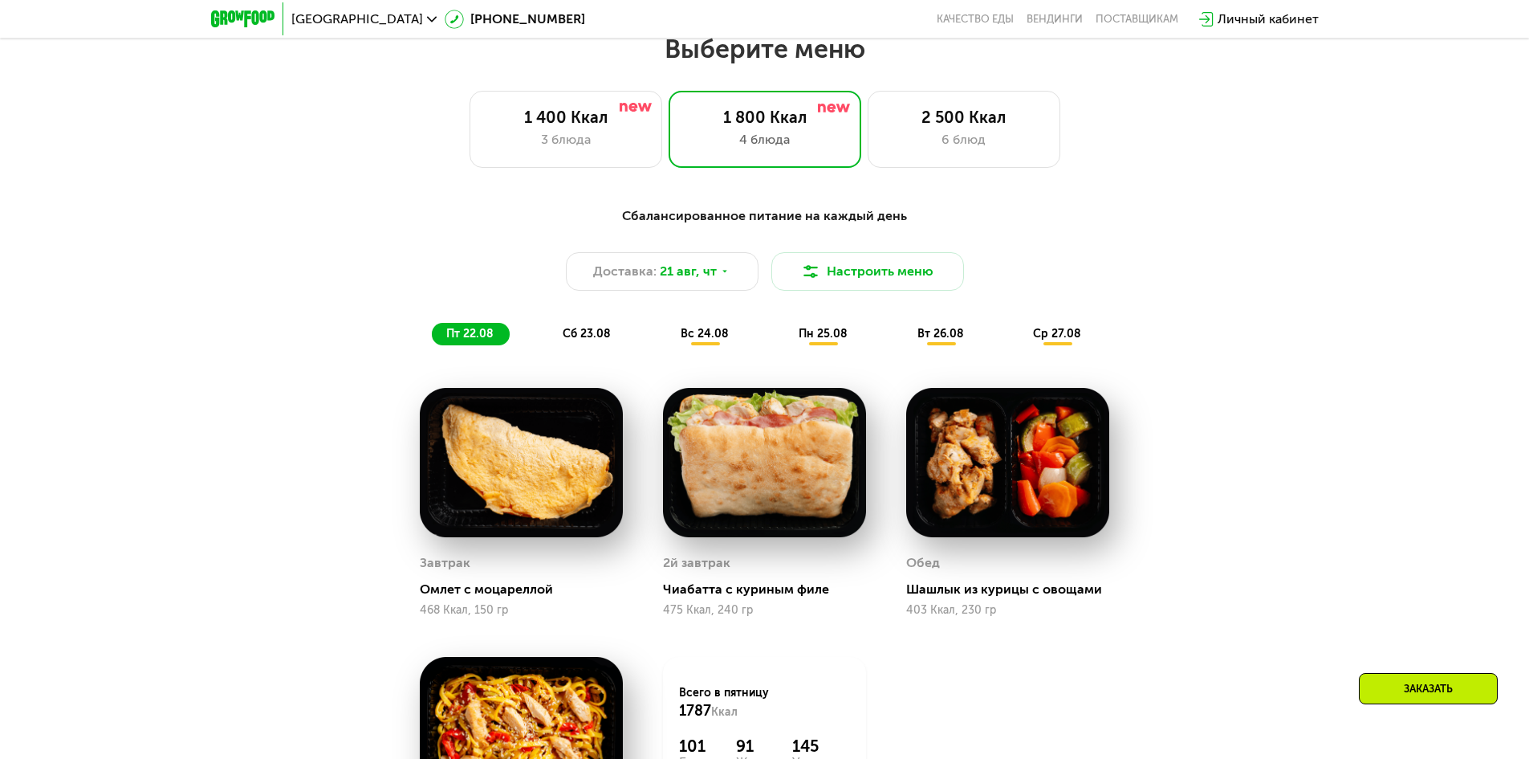
scroll to position [867, 0]
click at [584, 333] on span "сб 23.08" at bounding box center [587, 333] width 48 height 14
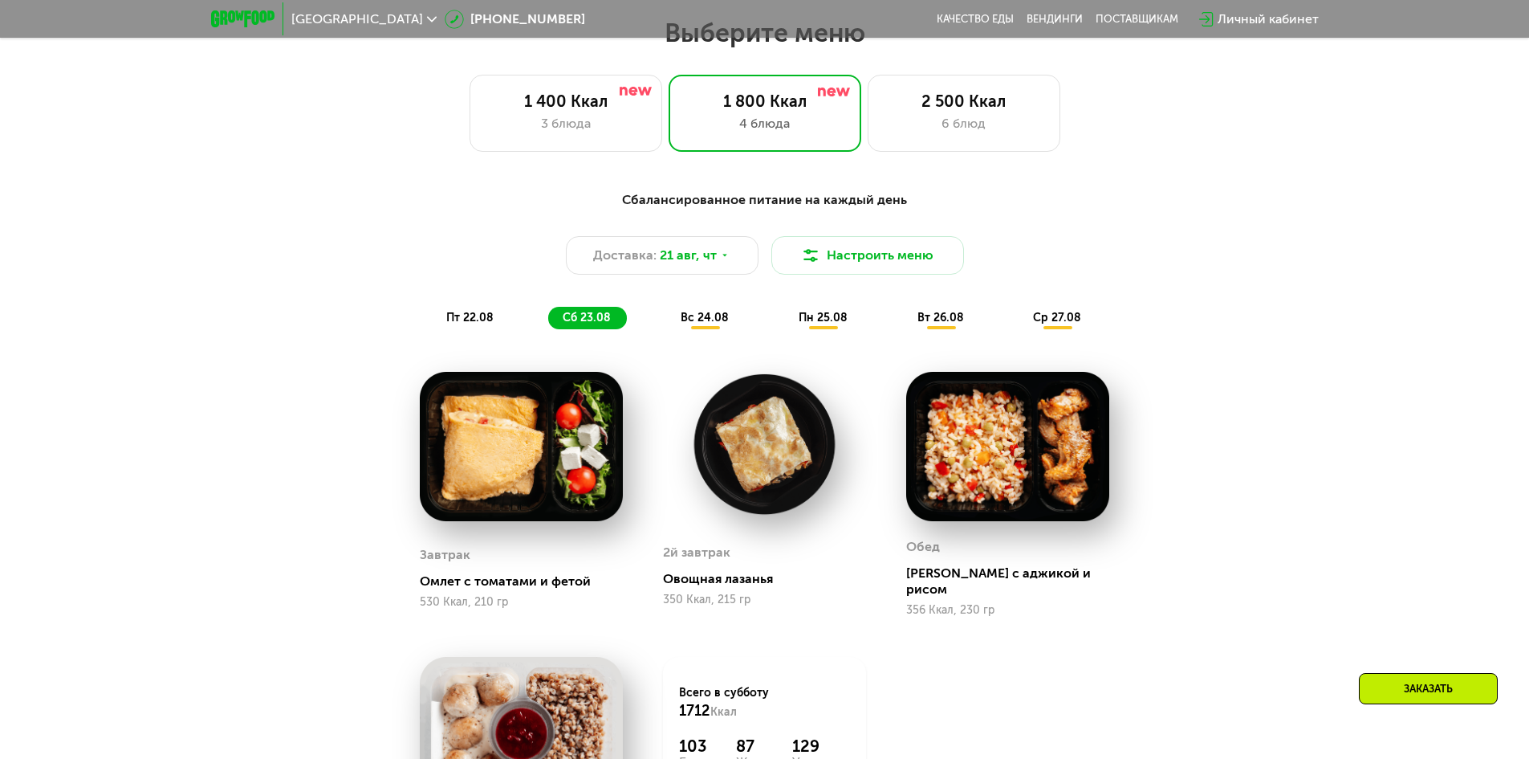
scroll to position [883, 0]
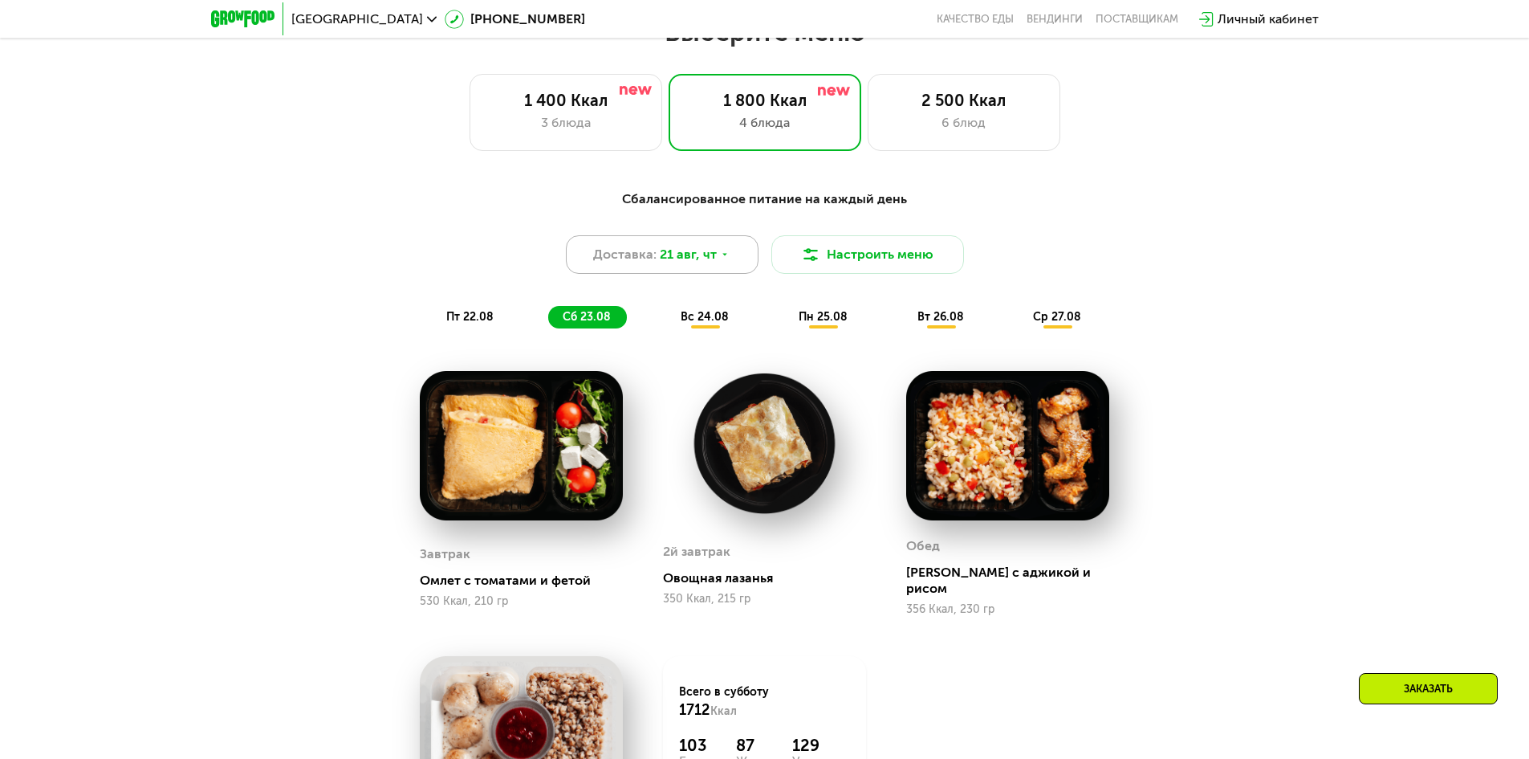
click at [702, 264] on span "21 авг, чт" at bounding box center [688, 254] width 57 height 19
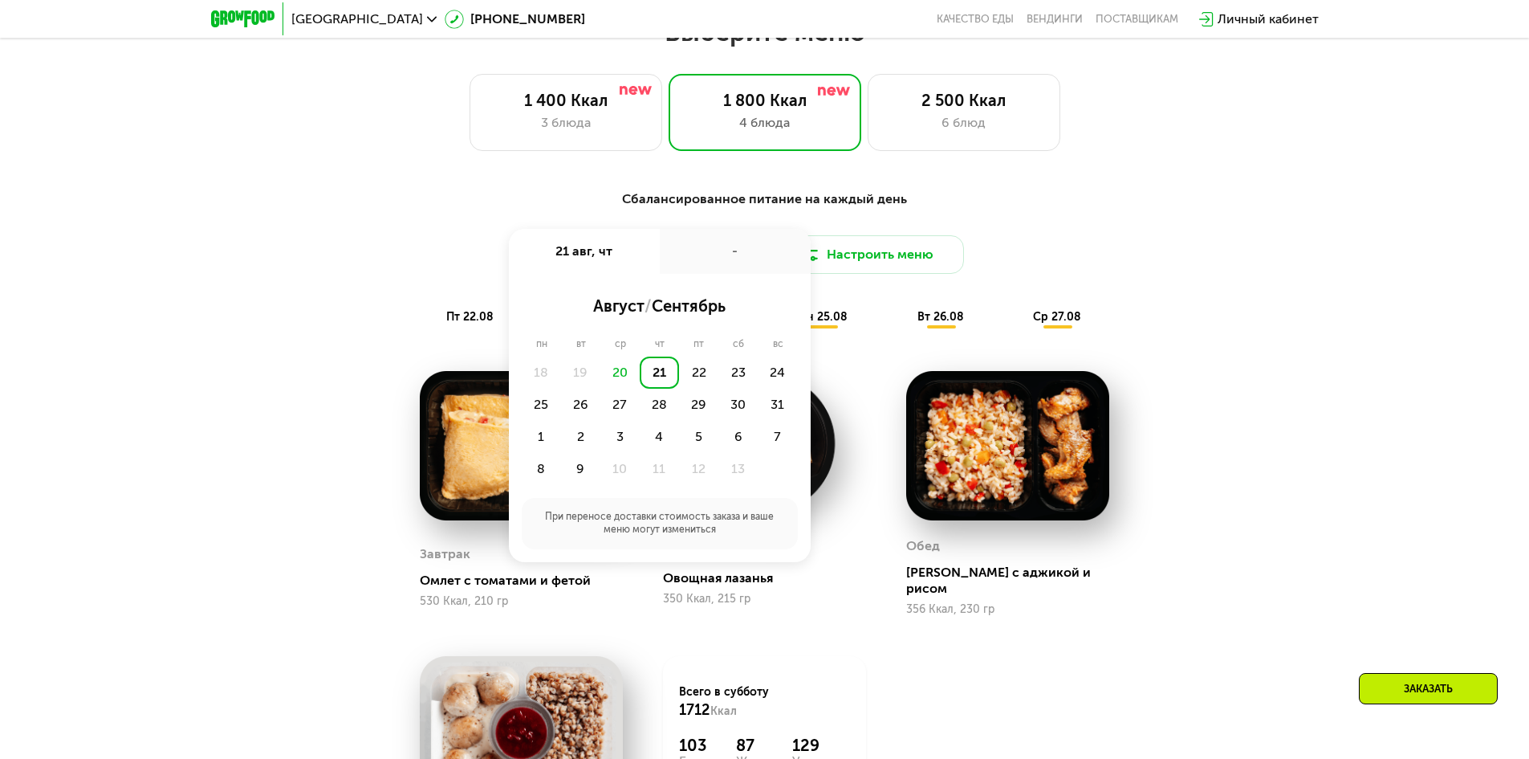
click at [659, 380] on div "21" at bounding box center [659, 372] width 39 height 32
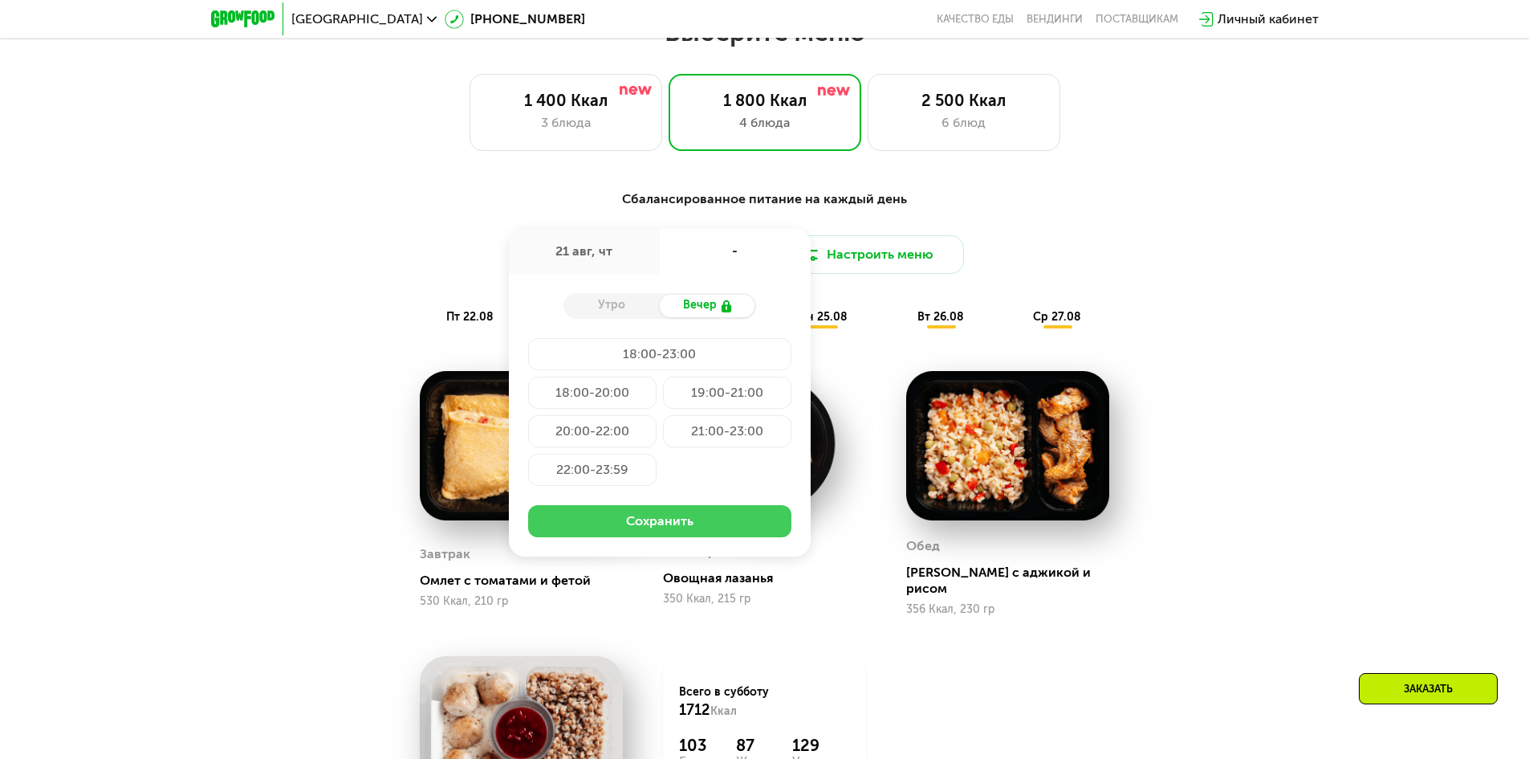
click at [647, 523] on button "Сохранить" at bounding box center [659, 521] width 263 height 32
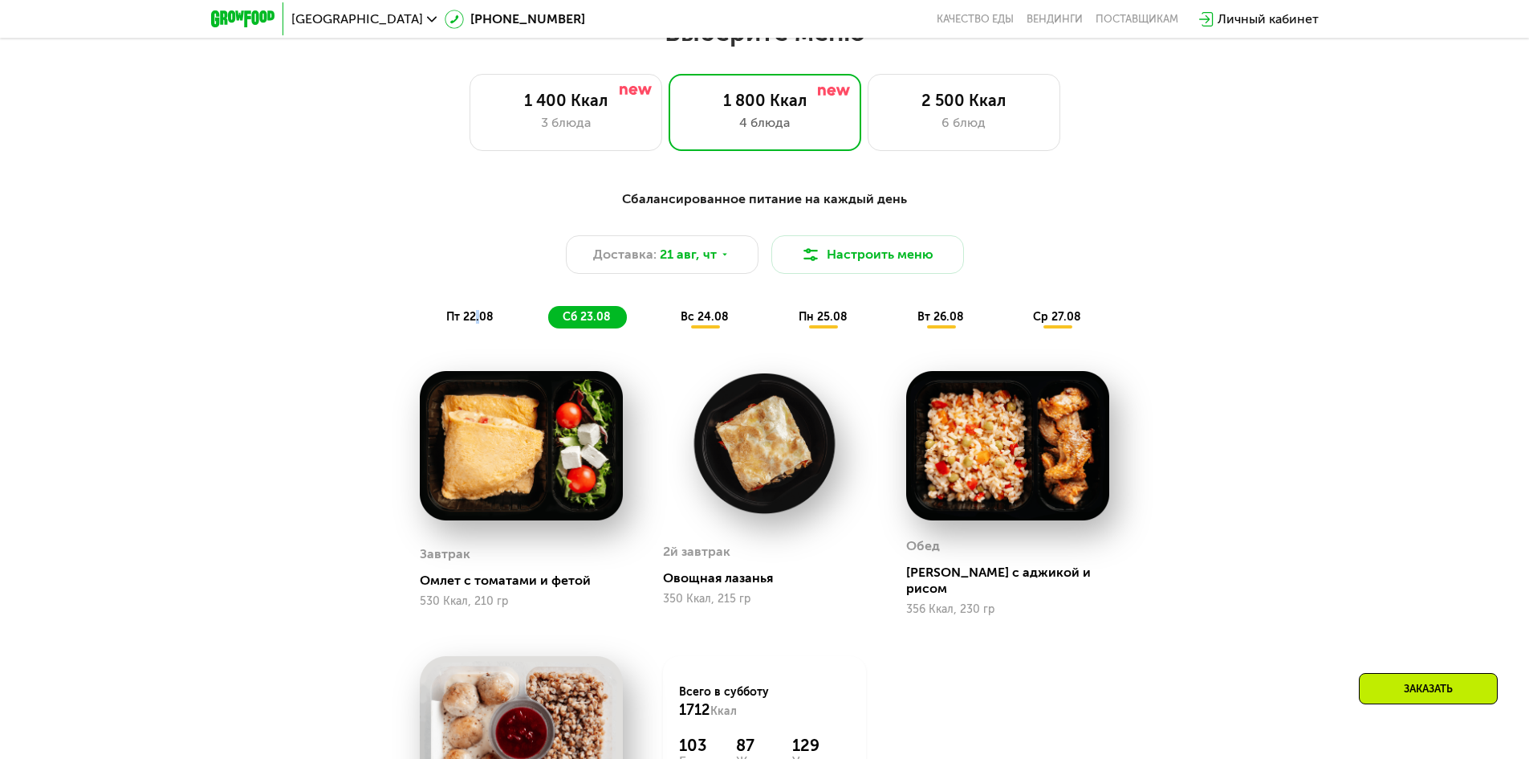
click at [477, 324] on span "пт 22.08" at bounding box center [469, 317] width 47 height 14
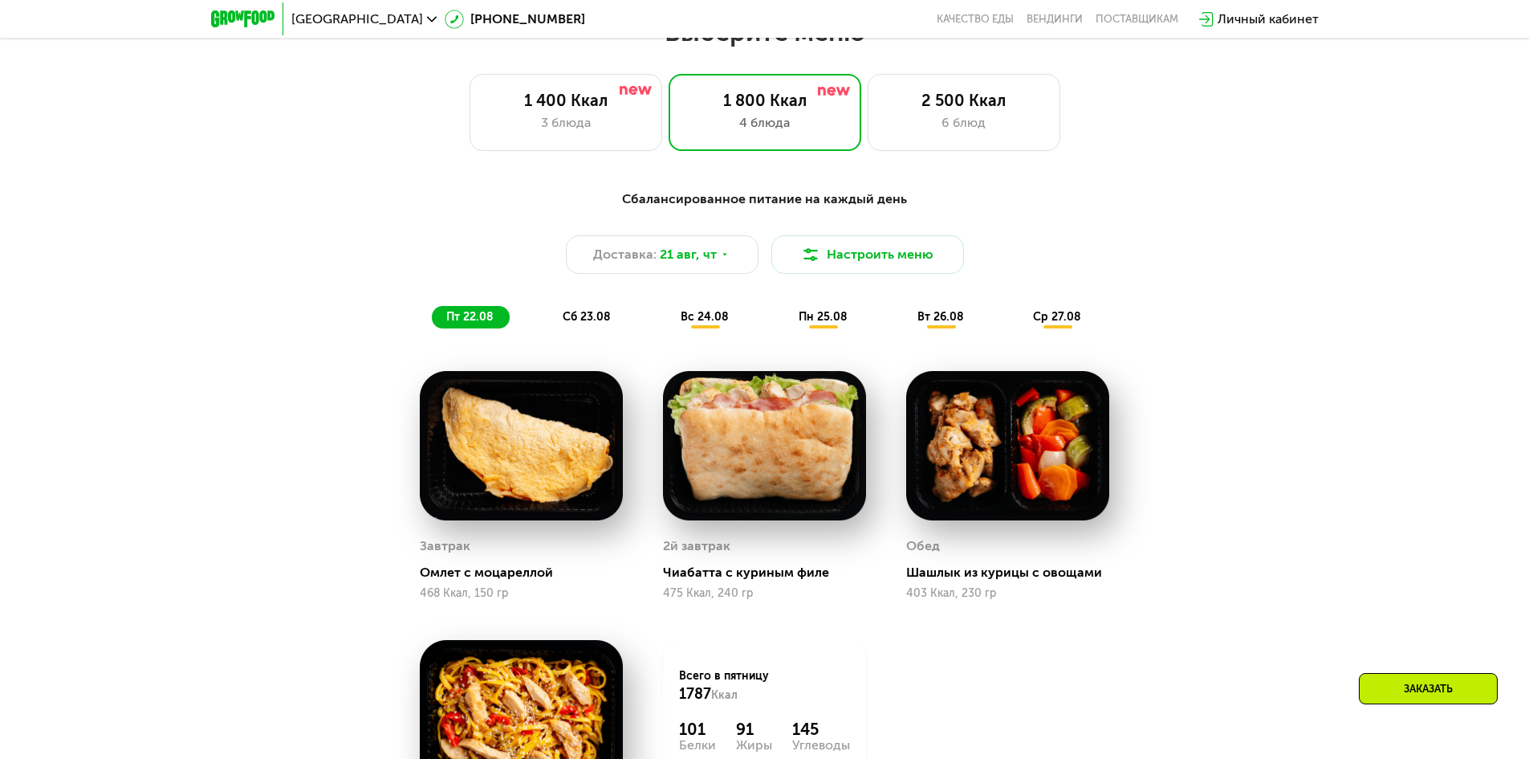
click at [591, 323] on span "сб 23.08" at bounding box center [587, 317] width 48 height 14
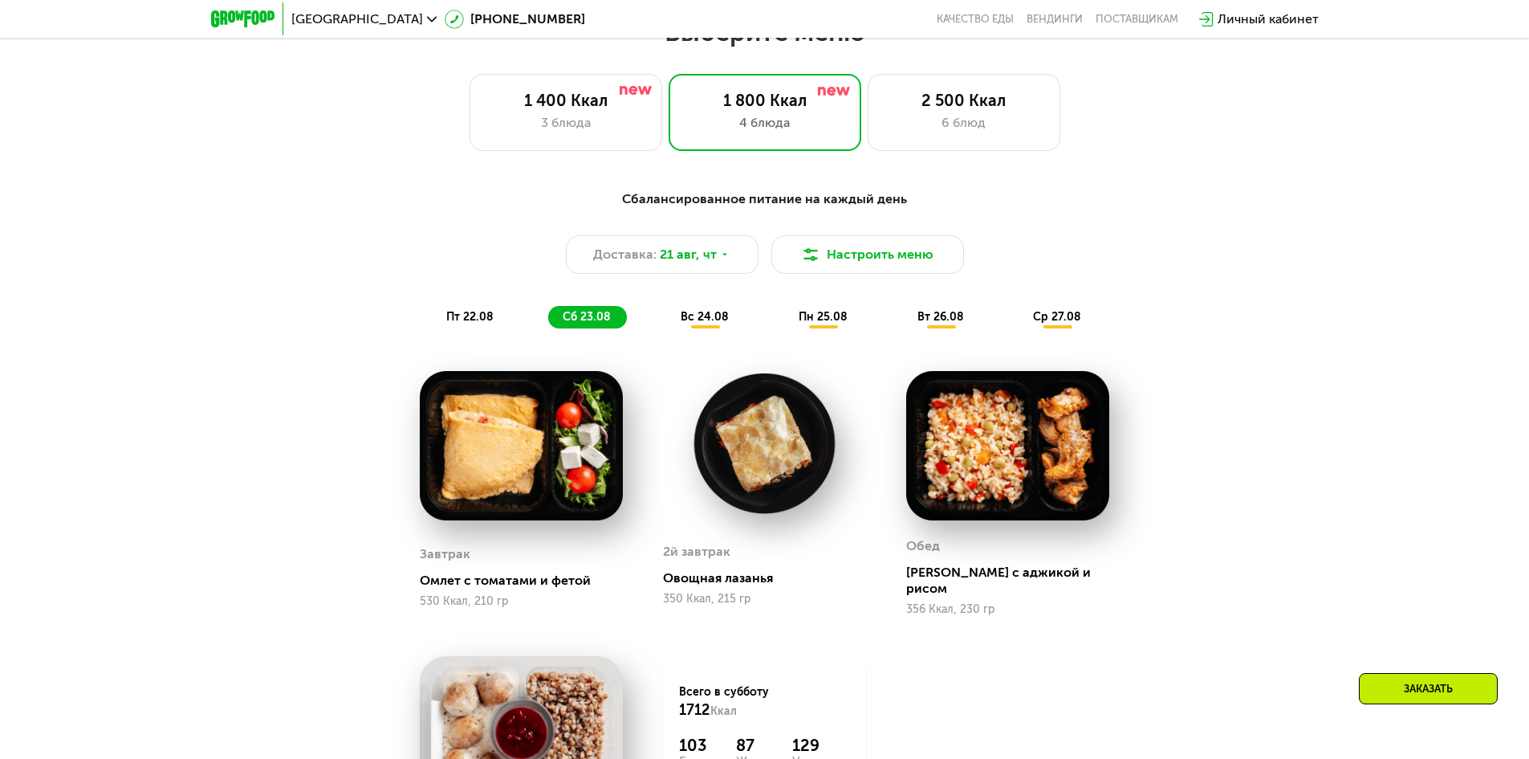
click at [716, 319] on span "вс 24.08" at bounding box center [705, 317] width 48 height 14
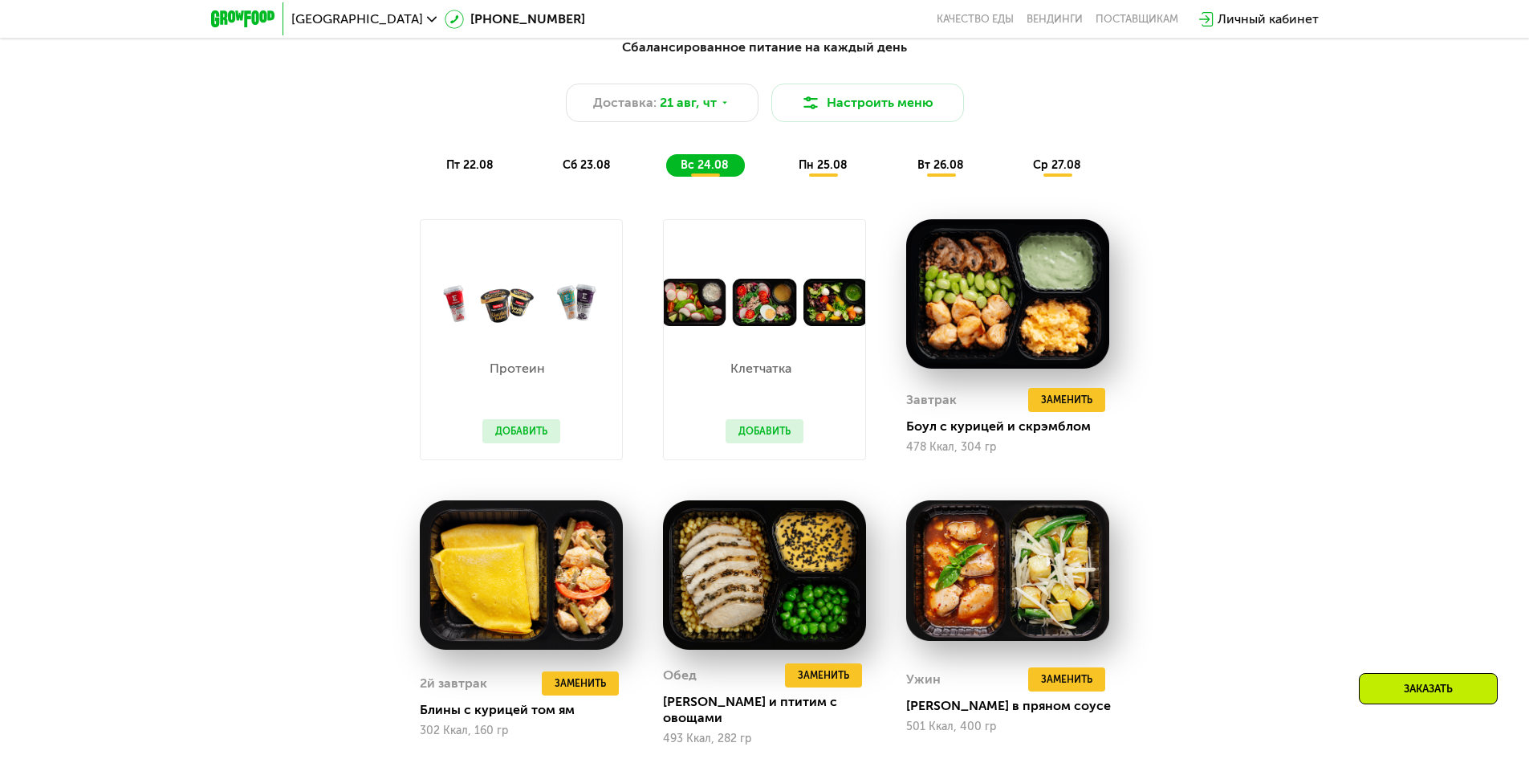
scroll to position [1044, 0]
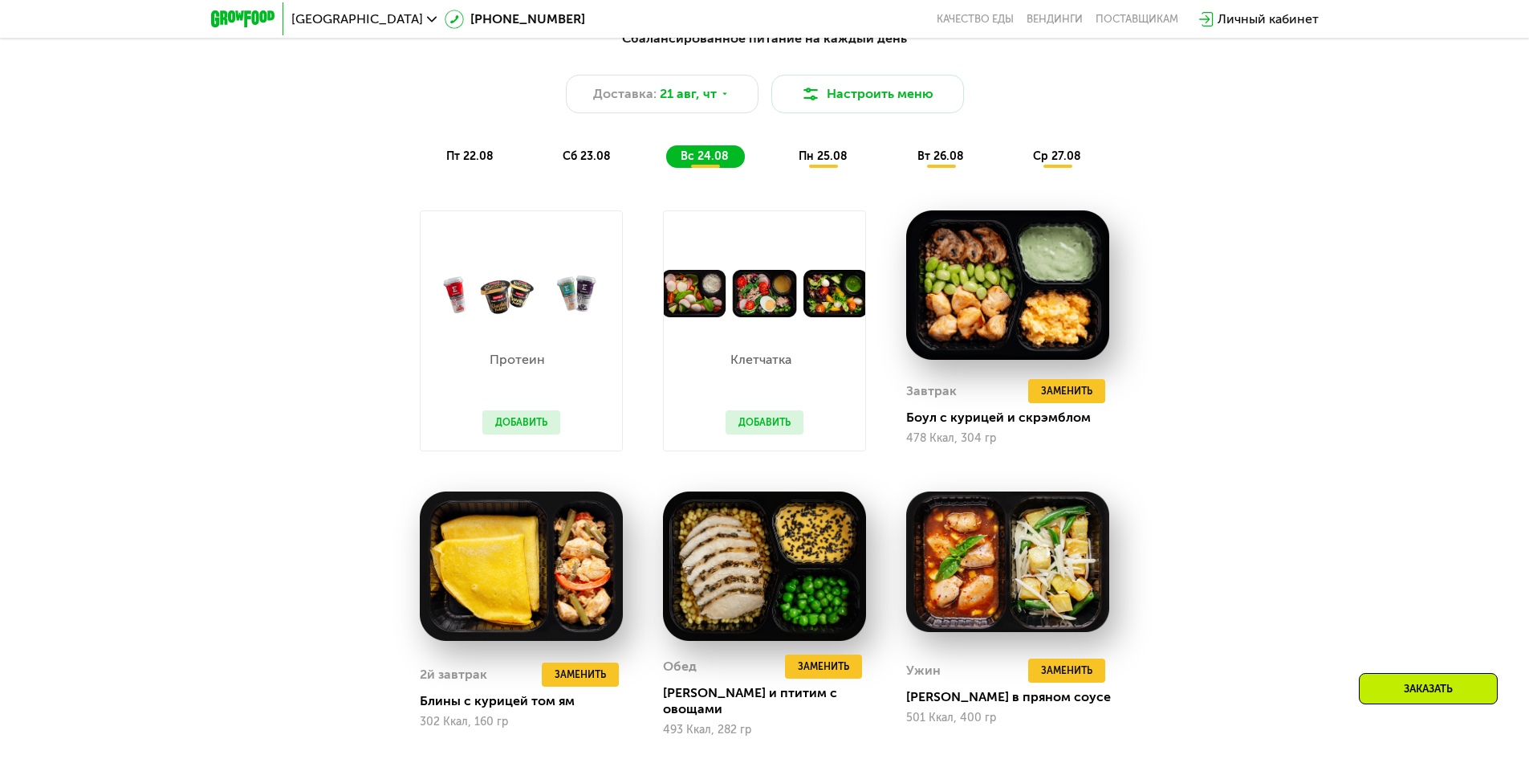
click at [747, 425] on button "Добавить" at bounding box center [765, 422] width 78 height 24
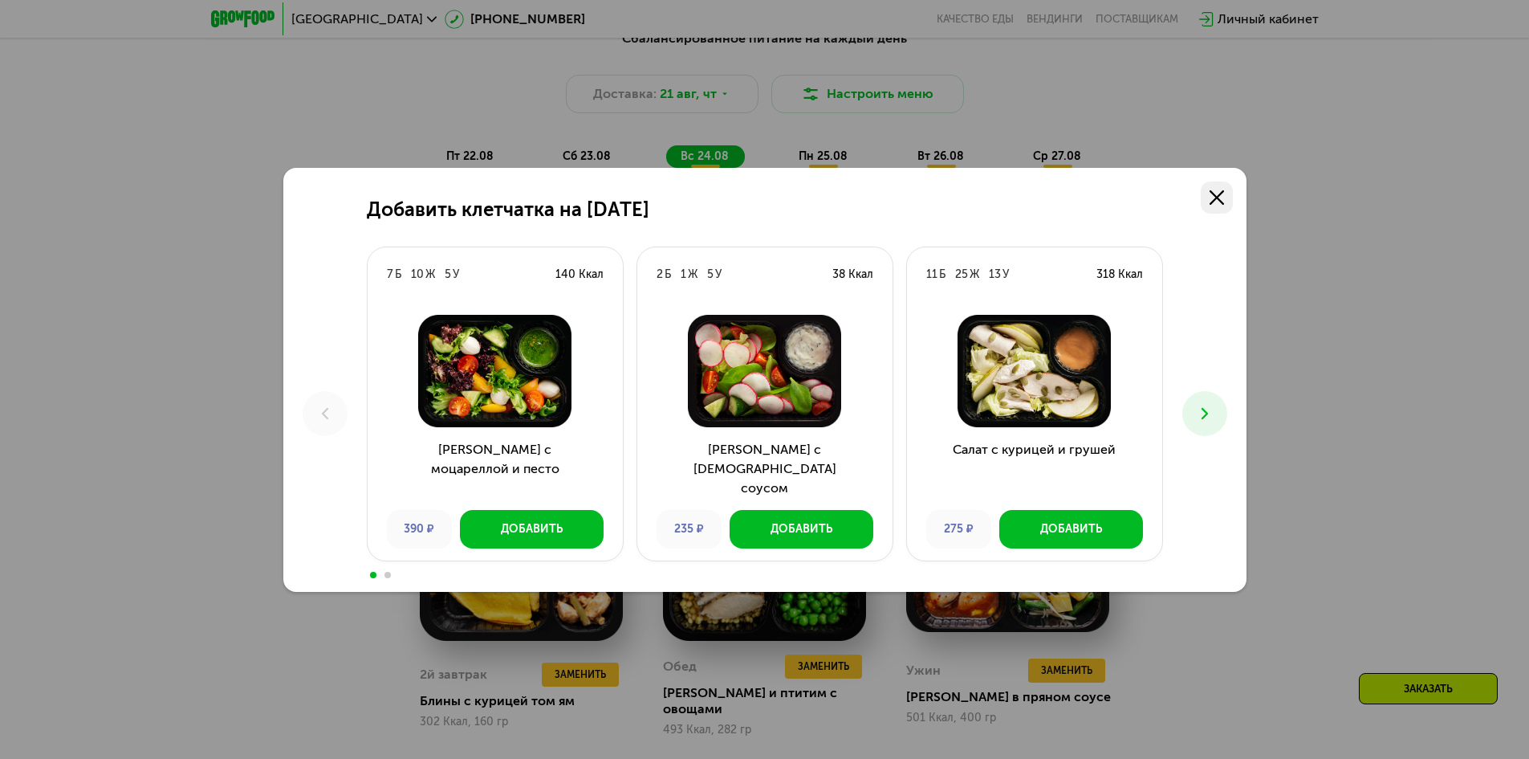
click at [1212, 200] on icon at bounding box center [1217, 197] width 14 height 14
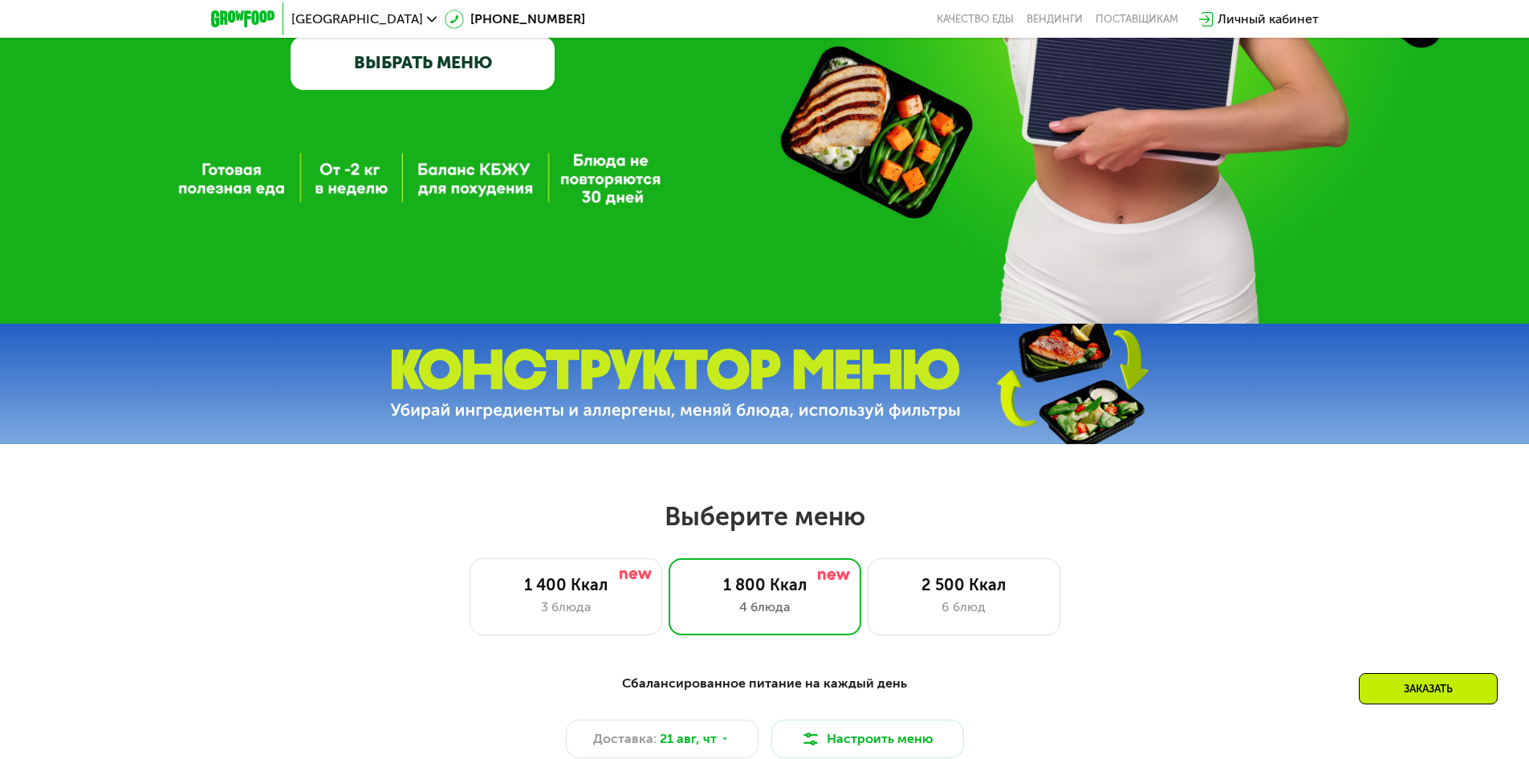
scroll to position [321, 0]
